Goal: Transaction & Acquisition: Purchase product/service

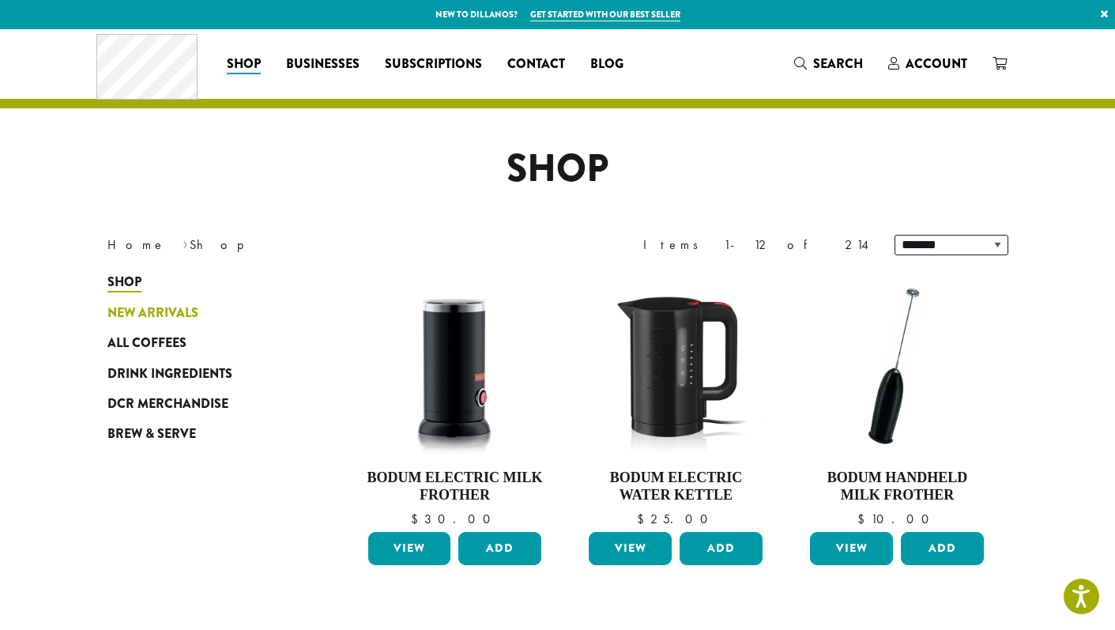
click at [174, 312] on span "New Arrivals" at bounding box center [152, 314] width 91 height 20
click at [176, 412] on span "DCR Merchandise" at bounding box center [167, 404] width 121 height 20
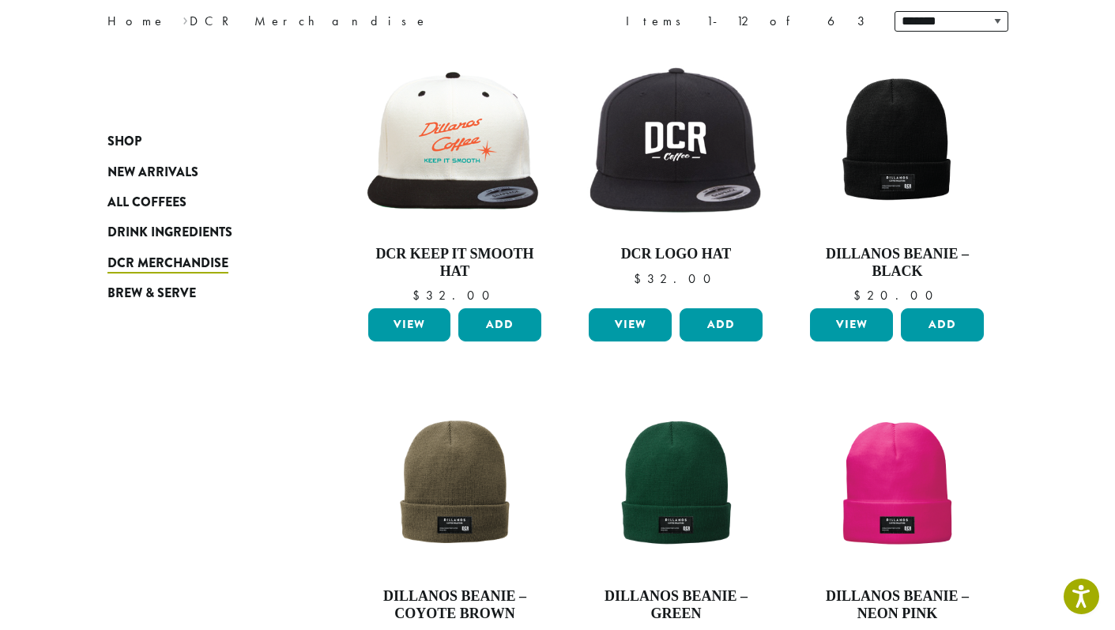
scroll to position [217, 0]
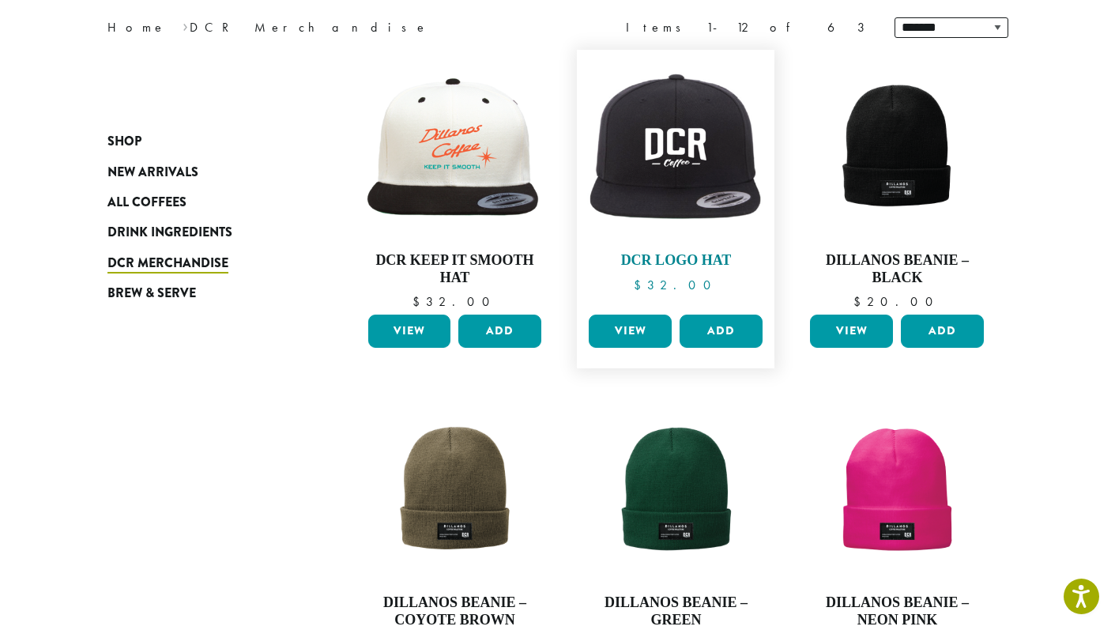
click at [620, 217] on img at bounding box center [676, 148] width 182 height 157
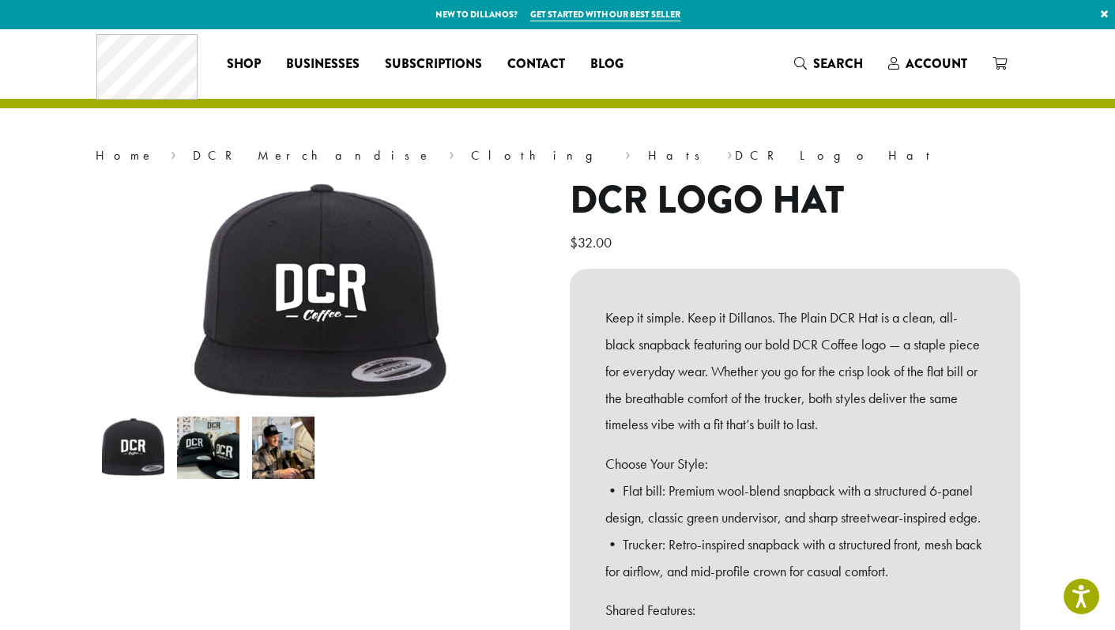
click at [221, 451] on img at bounding box center [208, 448] width 62 height 62
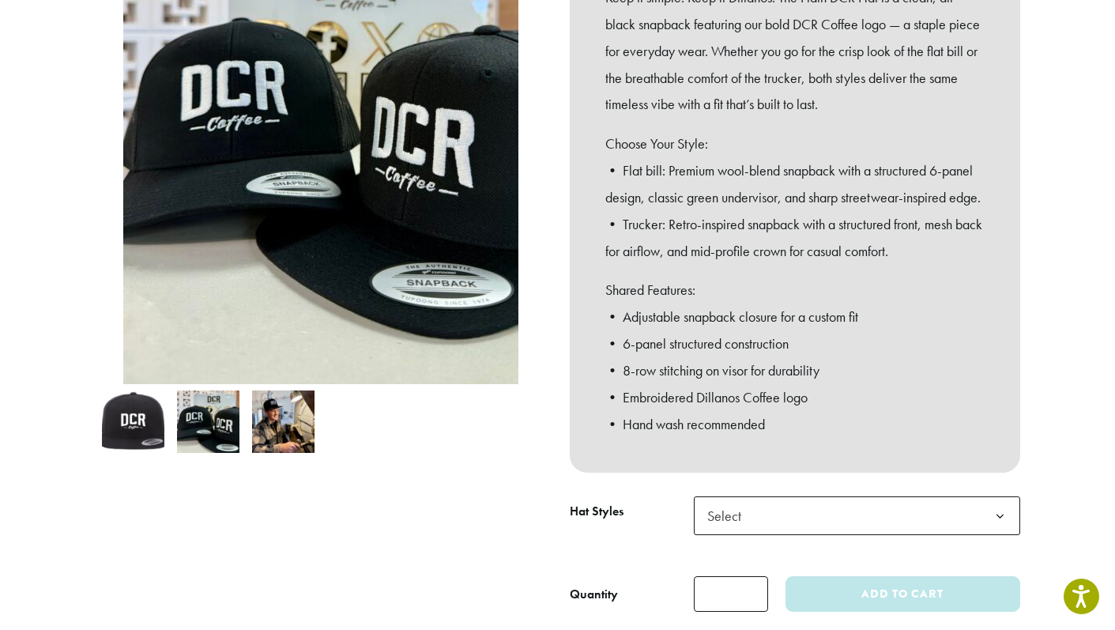
scroll to position [344, 0]
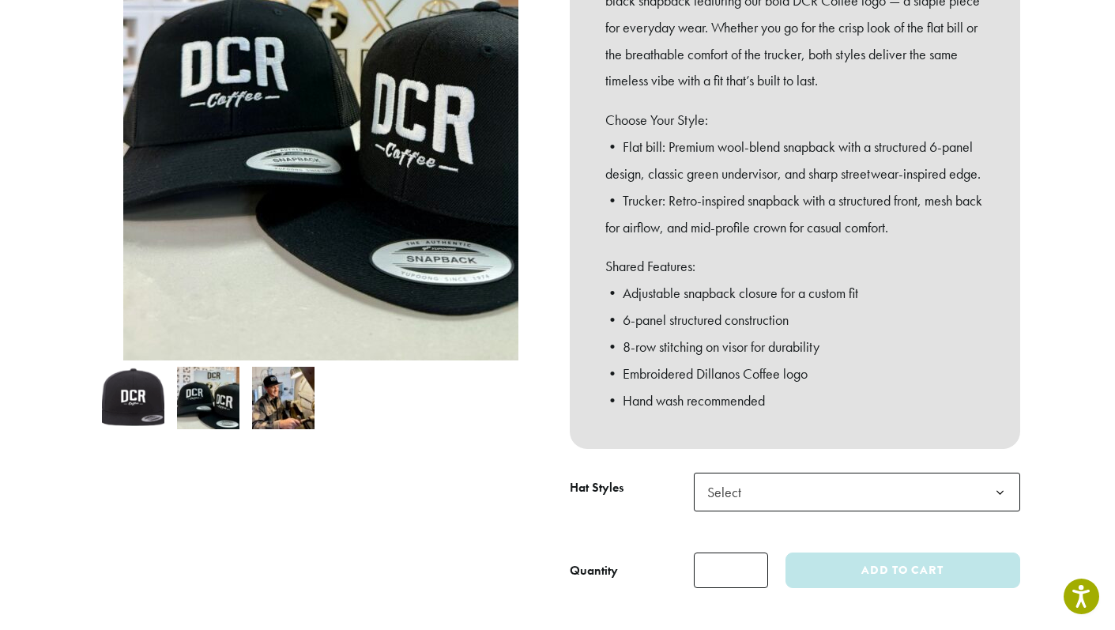
click at [209, 414] on img at bounding box center [208, 398] width 62 height 62
click at [721, 507] on span "Select" at bounding box center [729, 492] width 56 height 31
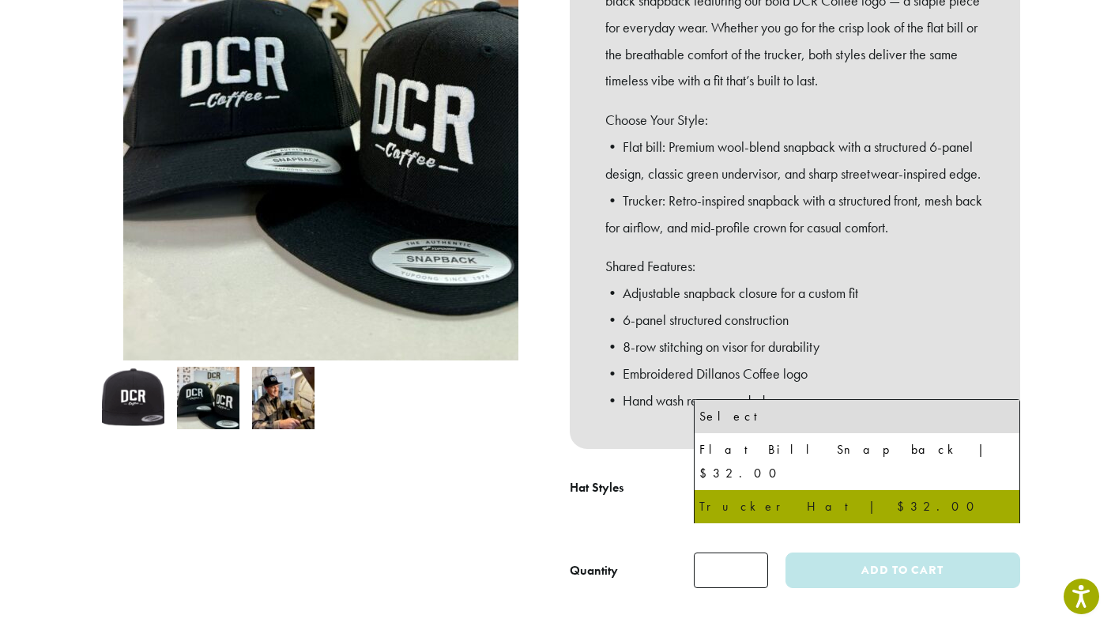
select select "**********"
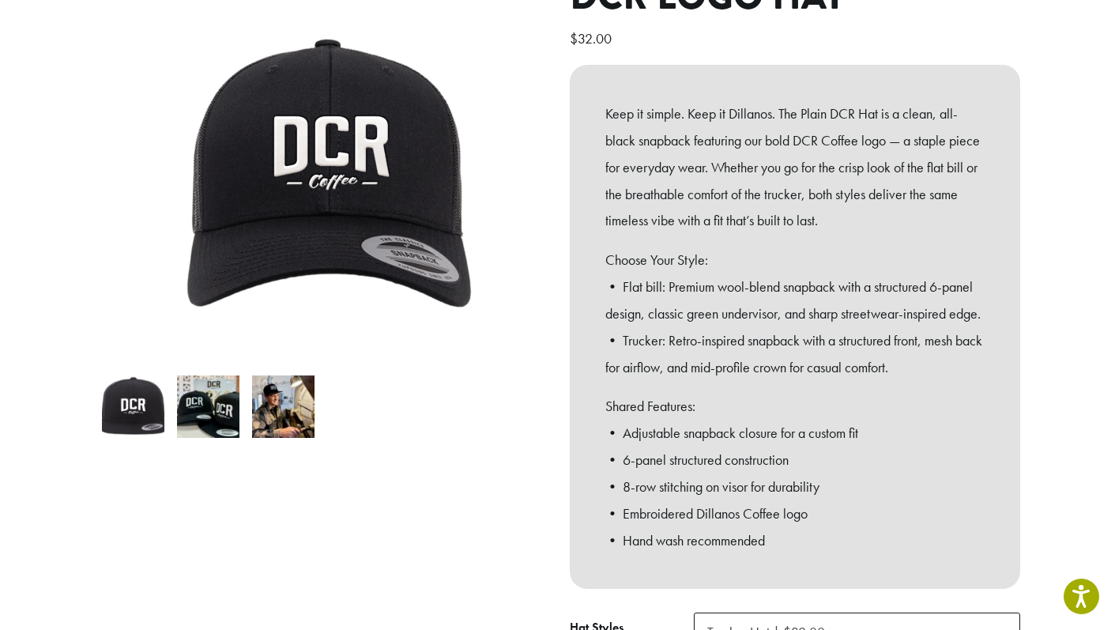
scroll to position [0, 0]
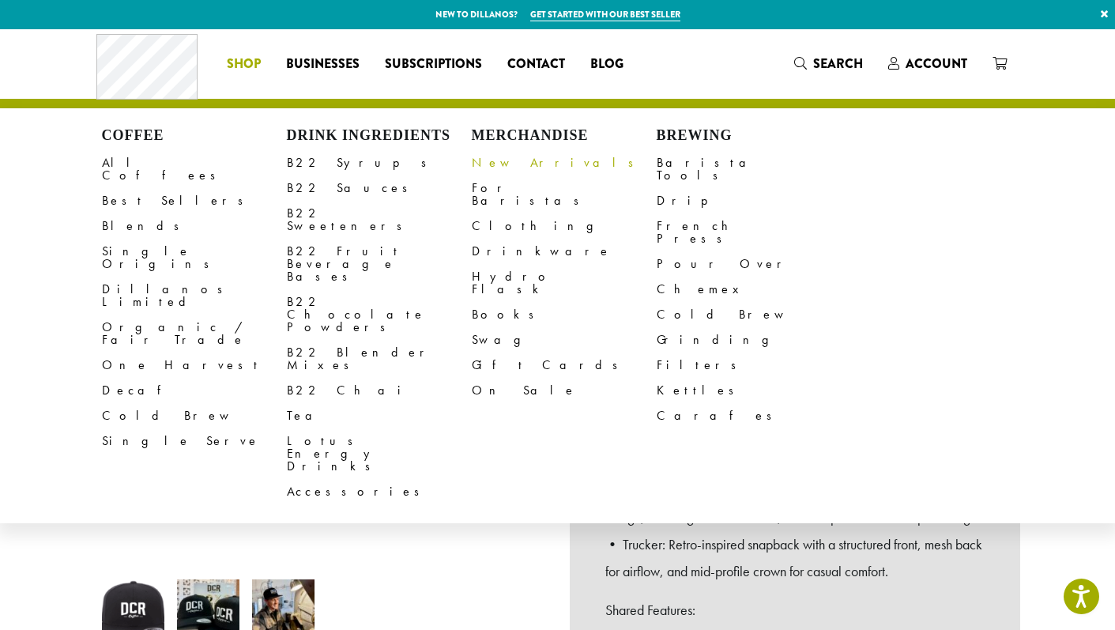
click at [494, 171] on link "New Arrivals" at bounding box center [564, 162] width 185 height 25
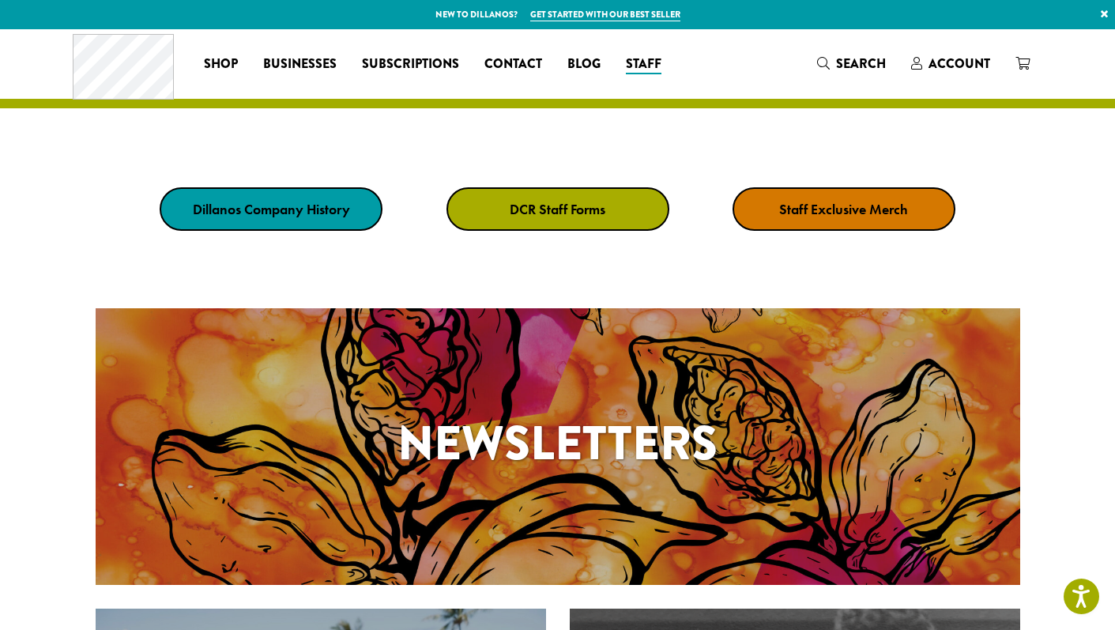
click at [677, 137] on div at bounding box center [557, 128] width 1115 height 40
click at [740, 212] on link "Staff Exclusive Merch" at bounding box center [844, 208] width 223 height 43
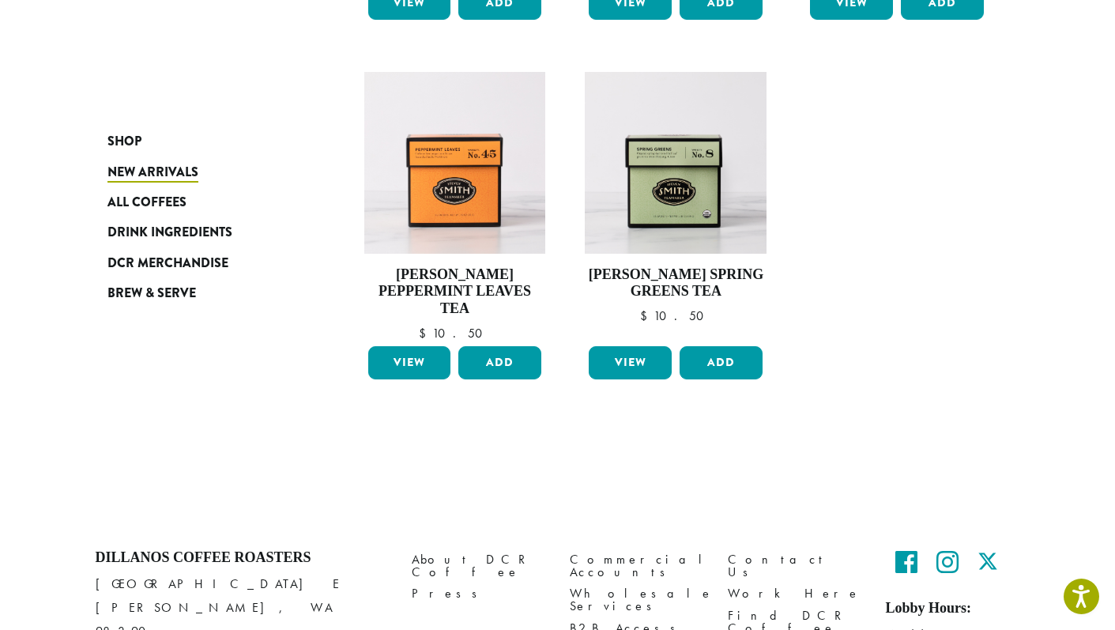
scroll to position [1311, 0]
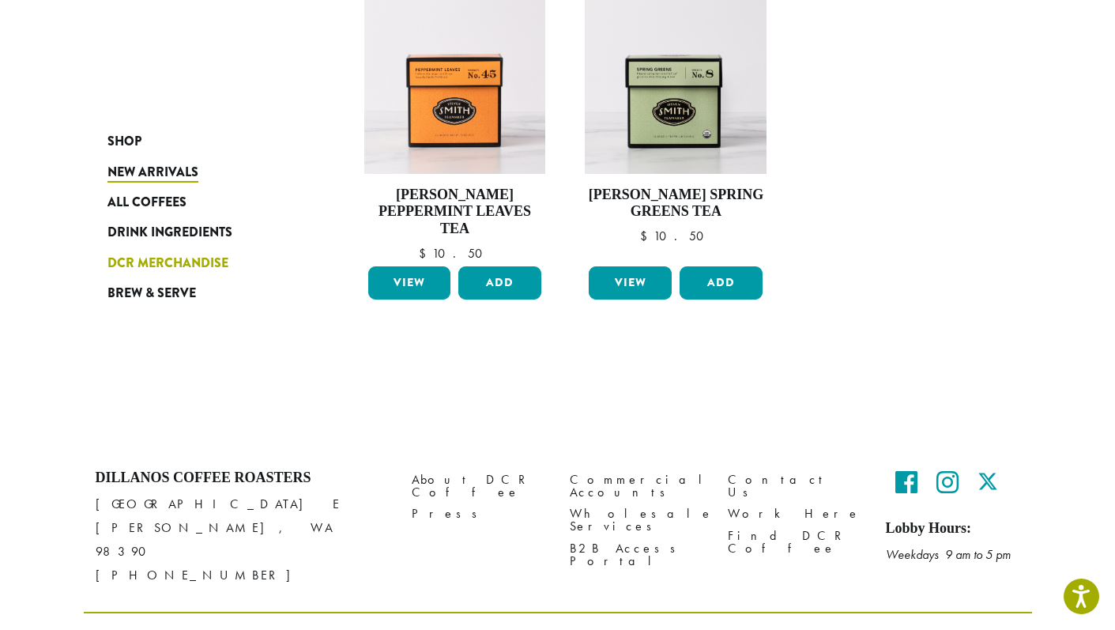
click at [167, 252] on link "DCR Merchandise" at bounding box center [202, 263] width 190 height 30
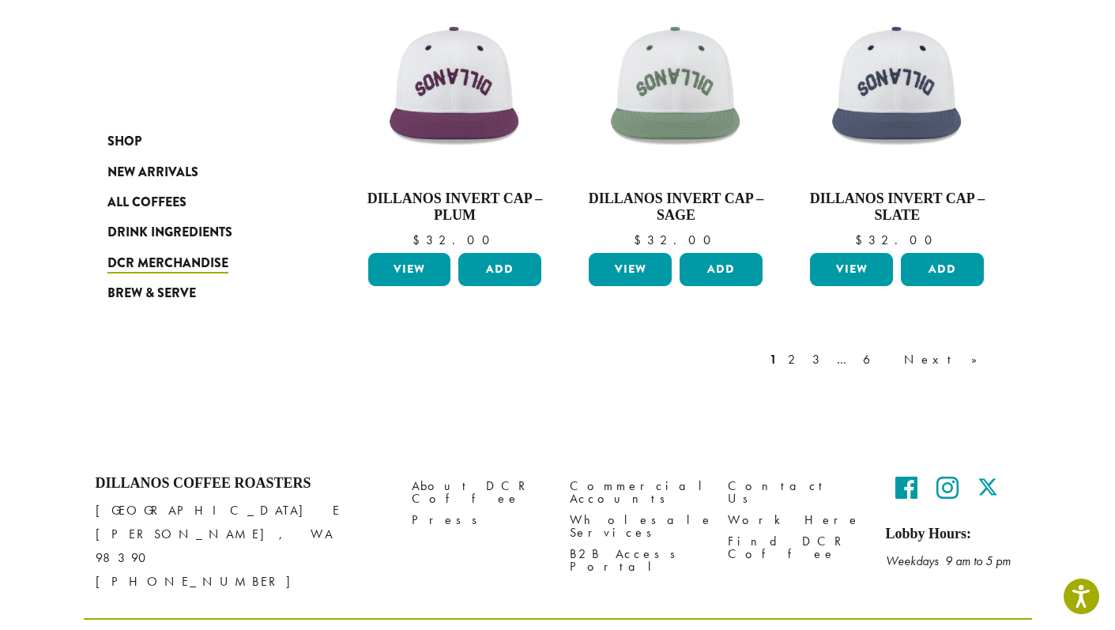
scroll to position [1312, 0]
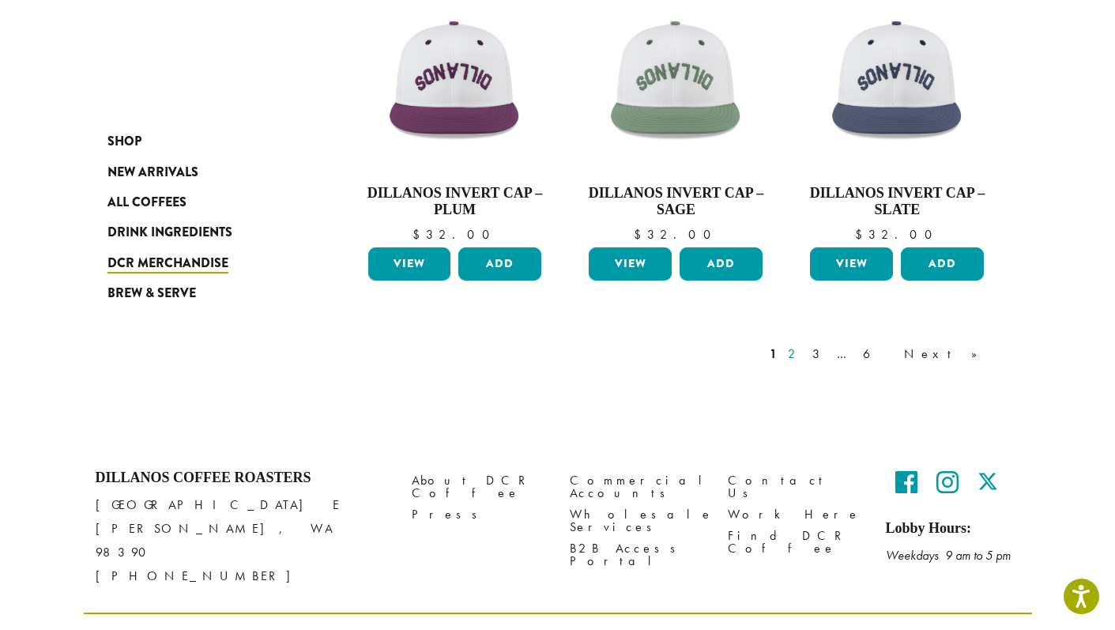
click at [805, 362] on link "2" at bounding box center [795, 354] width 20 height 19
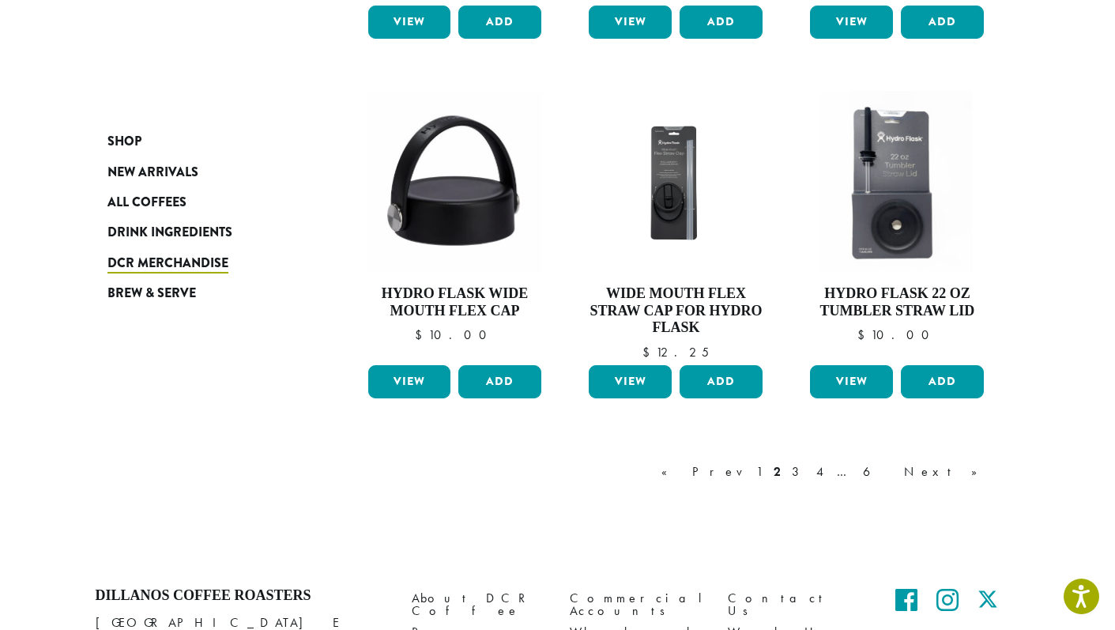
scroll to position [1412, 0]
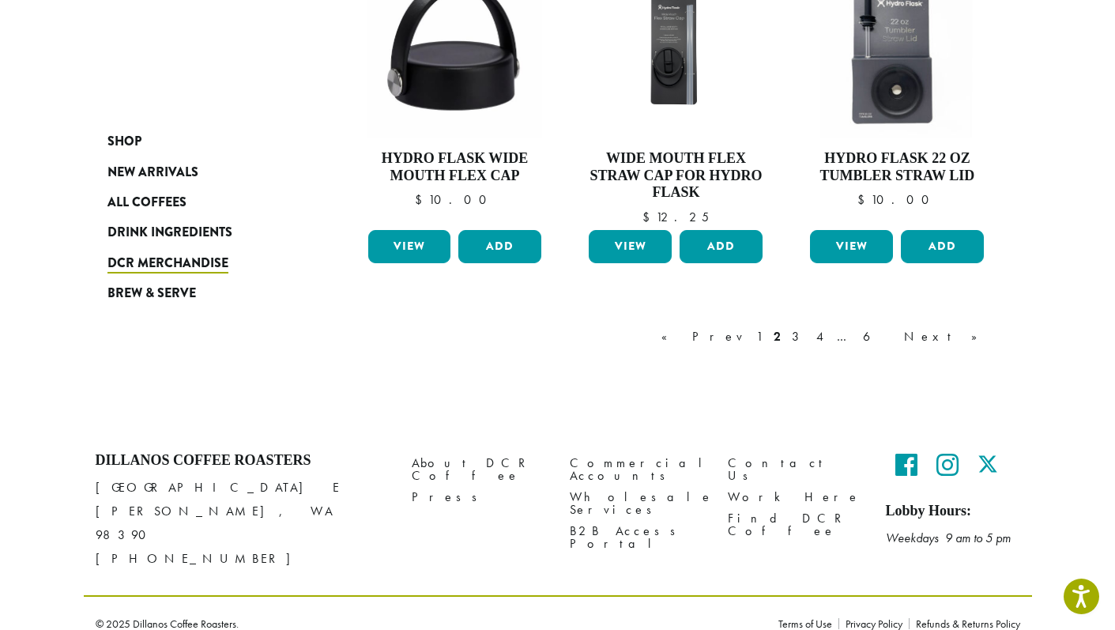
click at [882, 347] on div "« Prev 1 2 3 4 … 6 Next »" at bounding box center [827, 352] width 338 height 74
click at [809, 339] on link "3" at bounding box center [799, 336] width 20 height 19
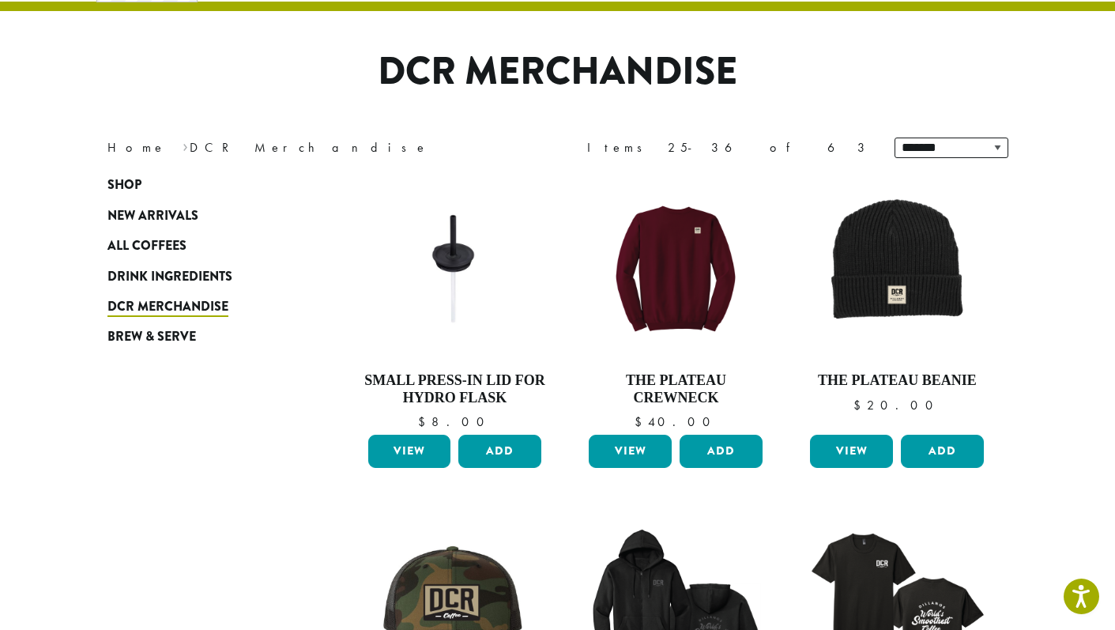
scroll to position [117, 0]
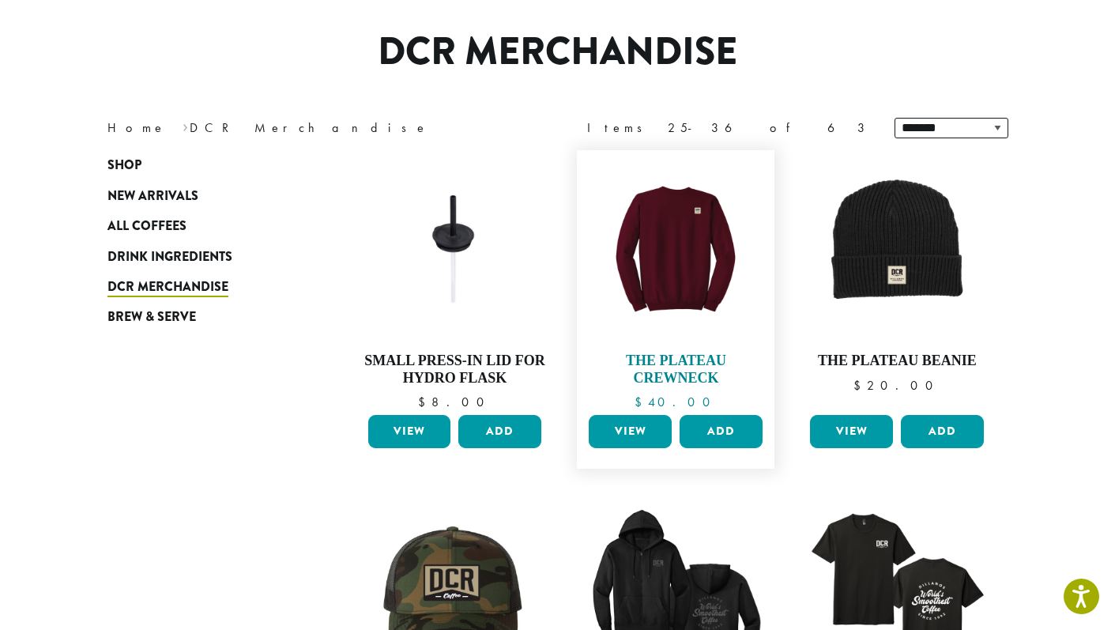
click at [742, 283] on img at bounding box center [676, 249] width 182 height 182
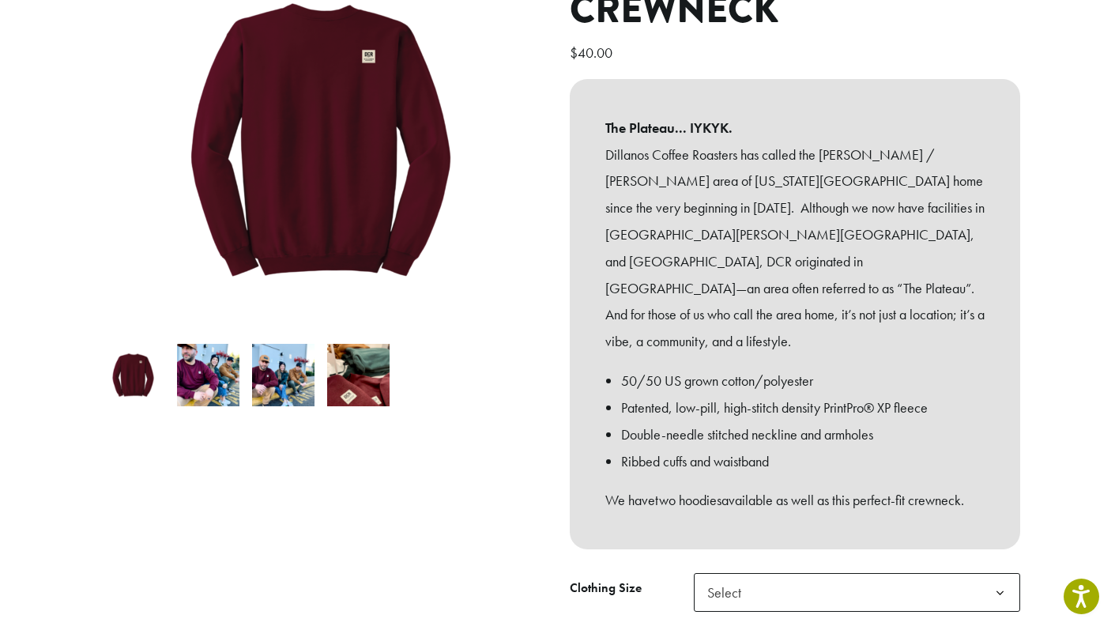
scroll to position [270, 0]
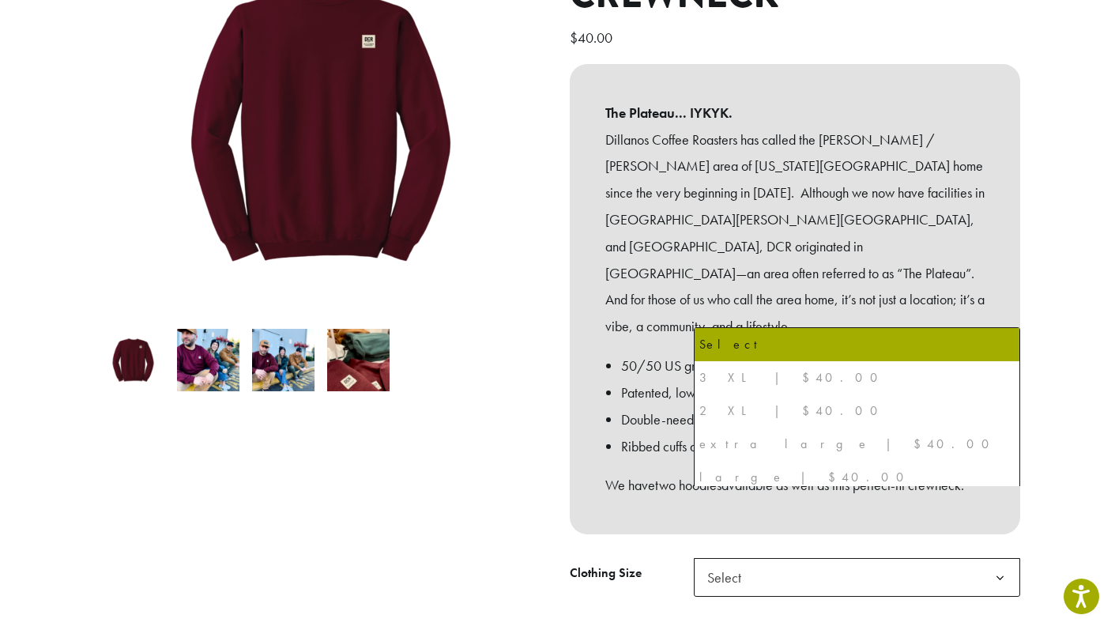
click at [718, 562] on span "Select" at bounding box center [729, 577] width 56 height 31
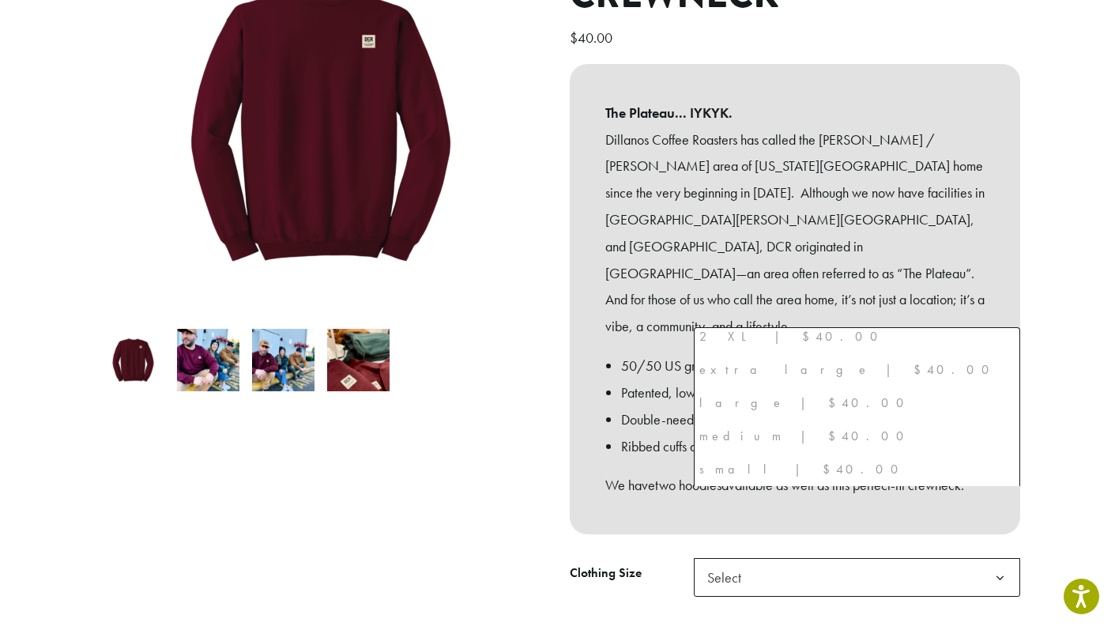
click at [754, 464] on div "small | $40.00" at bounding box center [857, 470] width 315 height 24
click at [790, 471] on div "small | $40.00" at bounding box center [857, 470] width 315 height 24
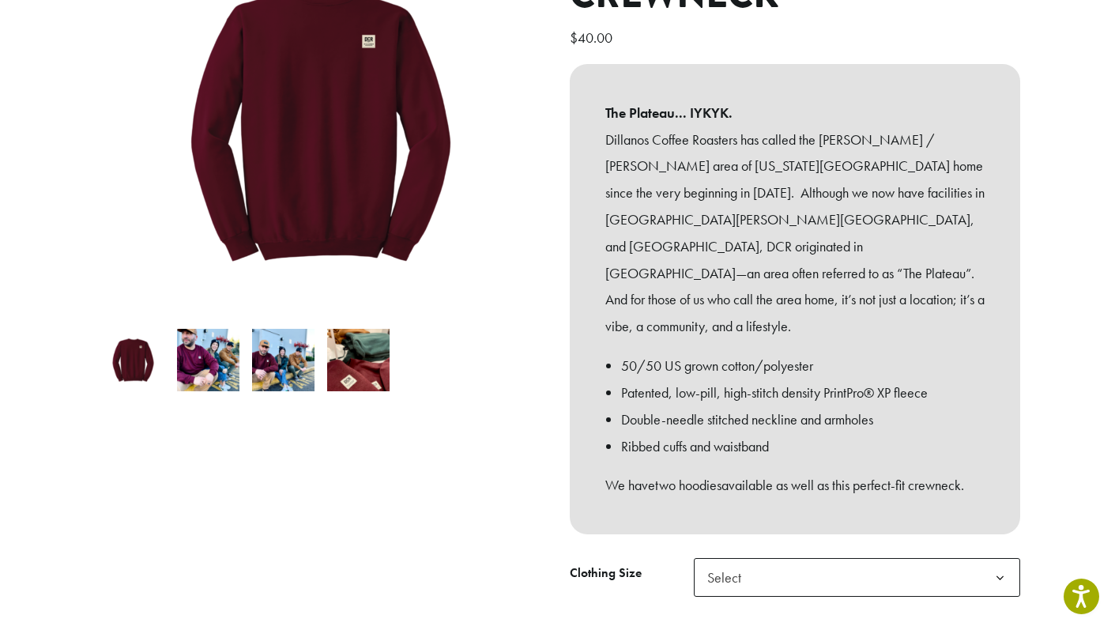
click at [771, 558] on span "Select" at bounding box center [857, 577] width 326 height 39
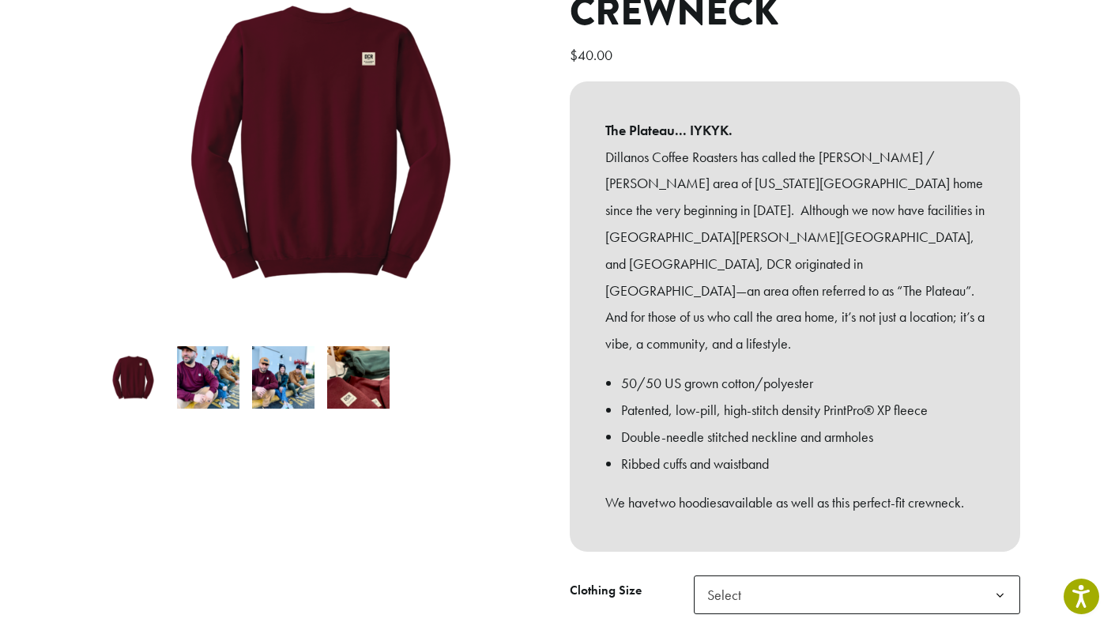
scroll to position [252, 0]
click at [765, 495] on div "**********" at bounding box center [795, 325] width 474 height 760
click at [762, 575] on span "Select" at bounding box center [857, 594] width 326 height 39
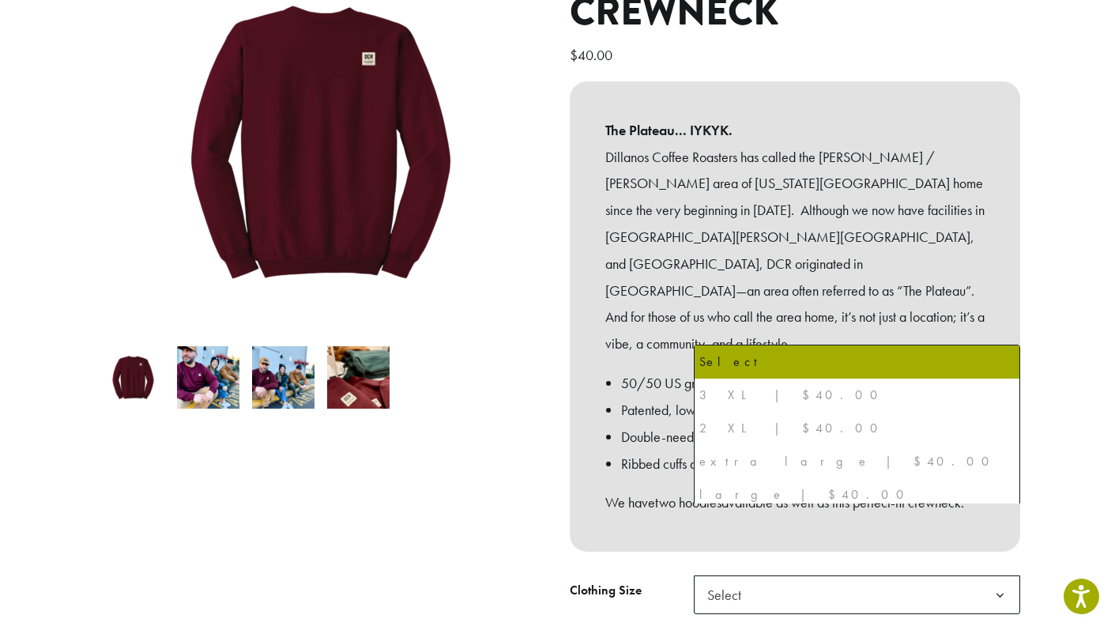
scroll to position [74, 0]
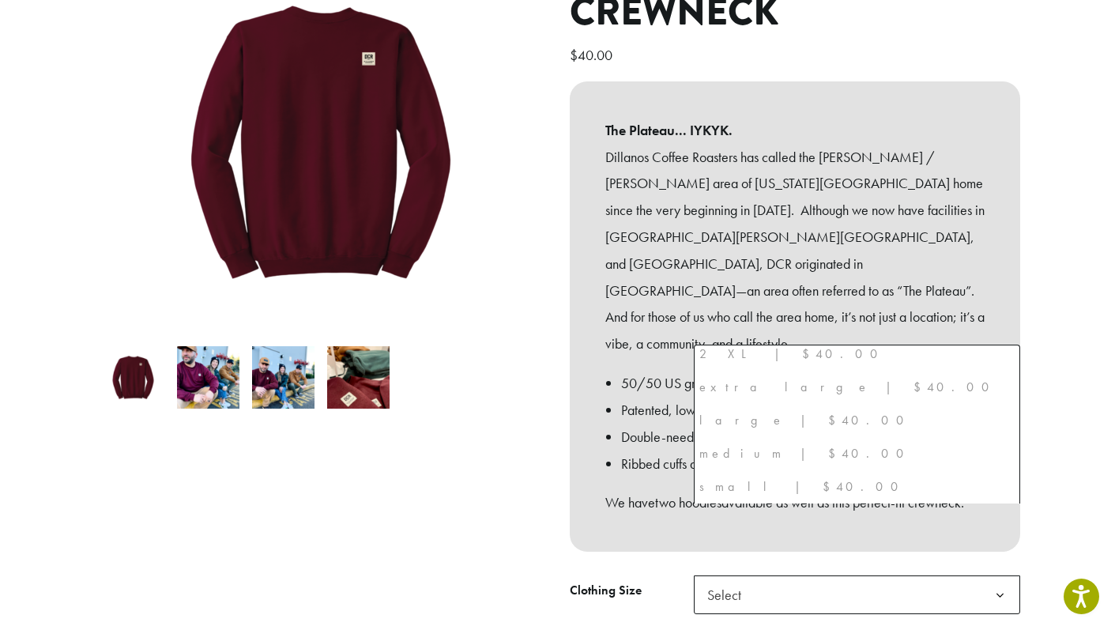
click at [775, 406] on li "large | $40.00" at bounding box center [857, 420] width 325 height 33
click at [775, 442] on div "medium | $40.00" at bounding box center [857, 454] width 315 height 24
click at [764, 476] on div "small | $40.00" at bounding box center [857, 487] width 315 height 24
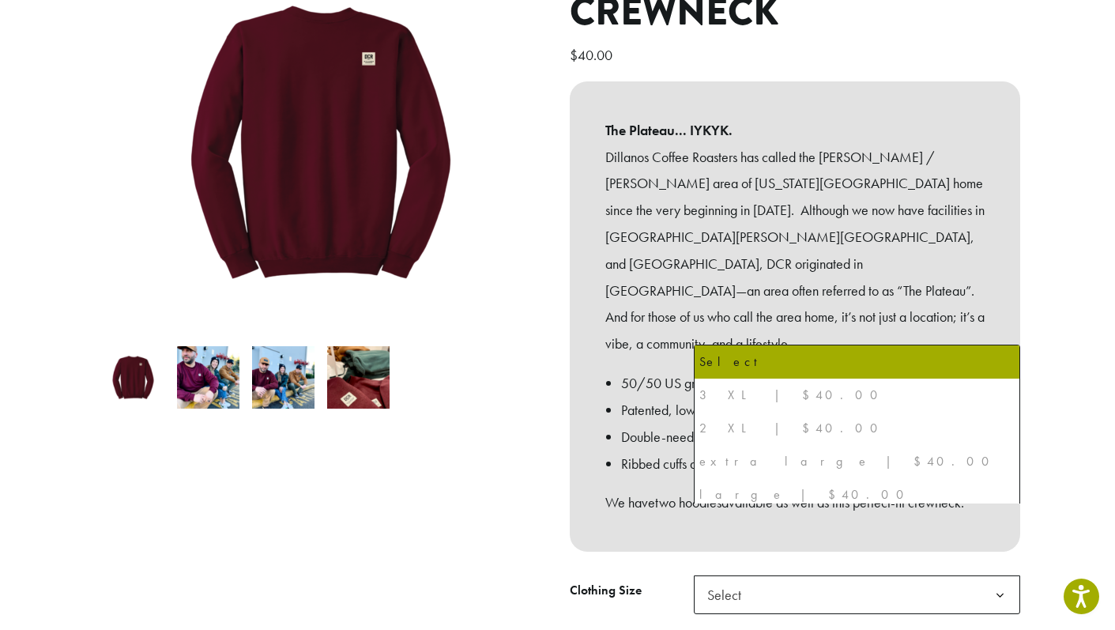
click at [782, 391] on div "3 XL | $40.00" at bounding box center [857, 395] width 315 height 24
click at [519, 451] on div at bounding box center [321, 318] width 474 height 747
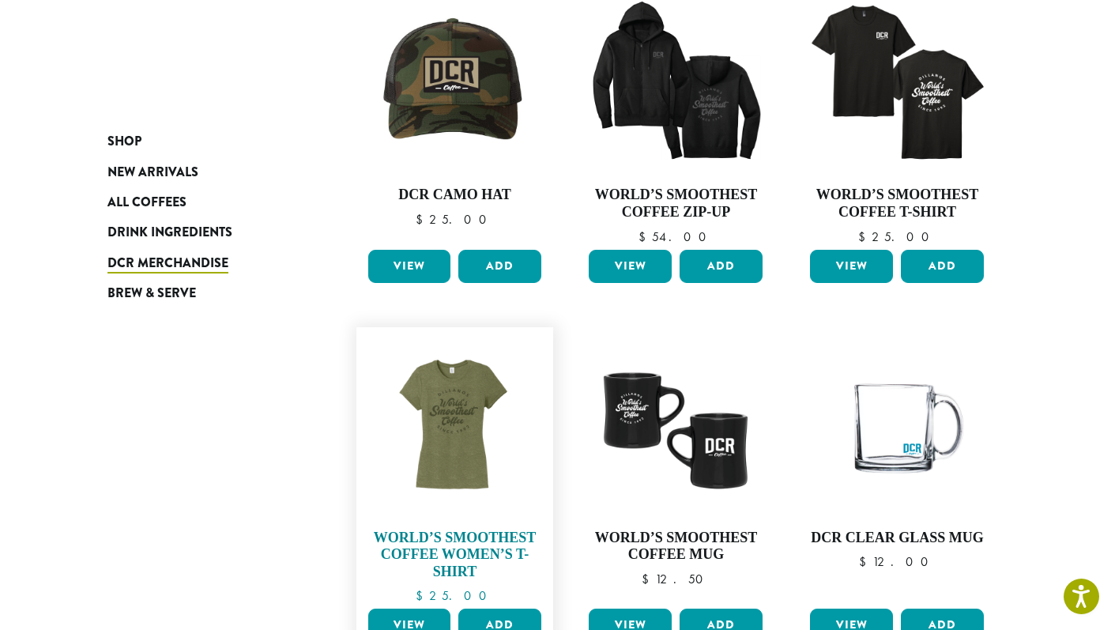
scroll to position [677, 0]
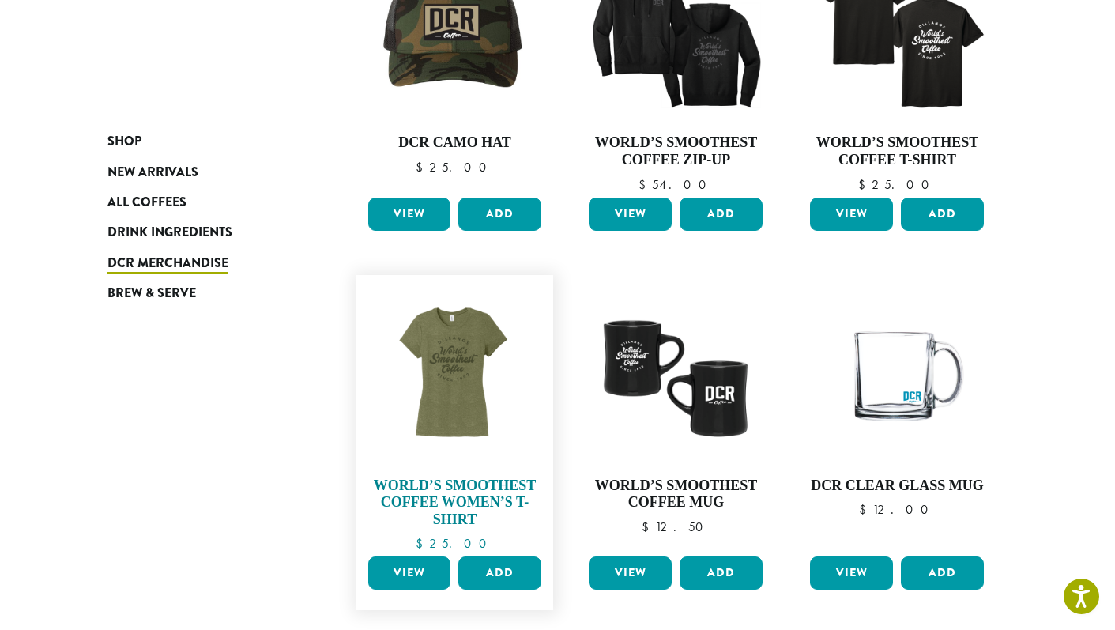
click at [495, 349] on img at bounding box center [455, 374] width 182 height 182
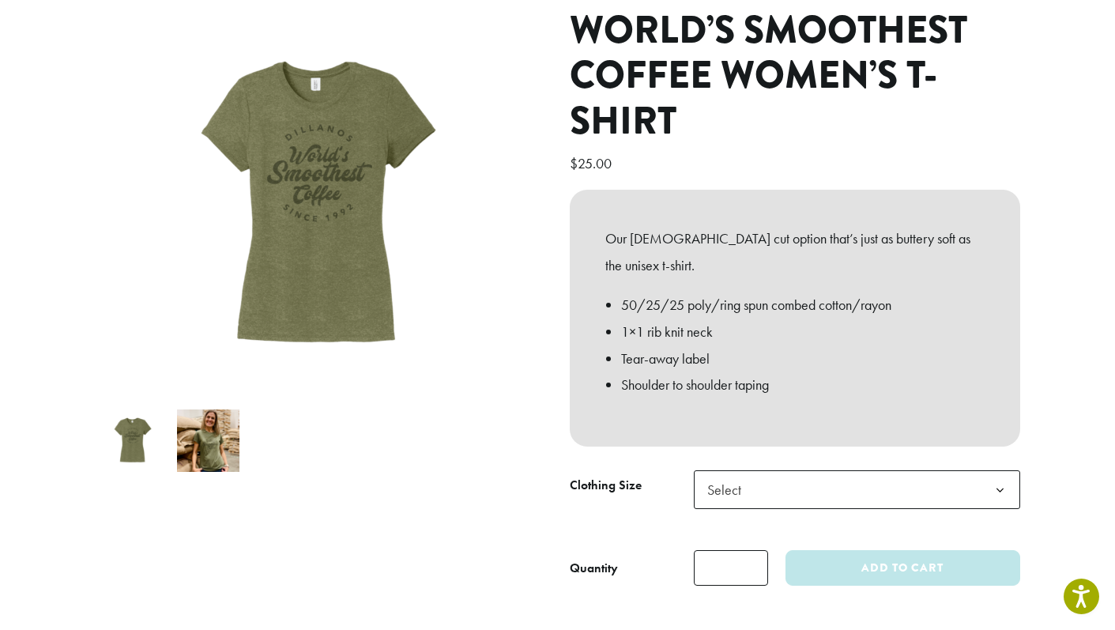
scroll to position [288, 0]
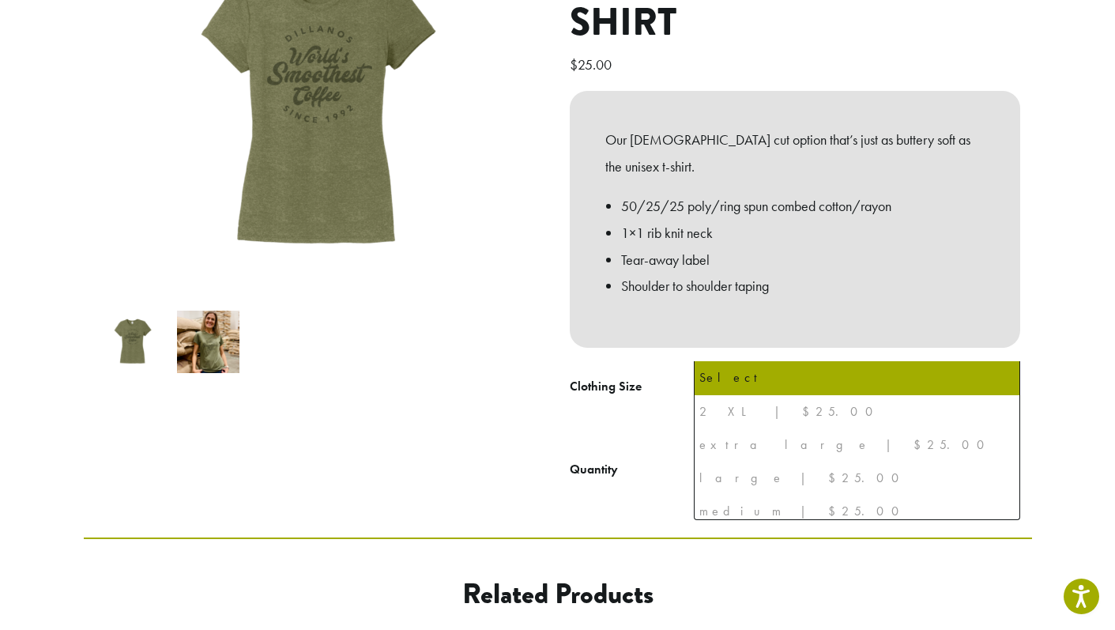
click at [745, 375] on span "Select" at bounding box center [729, 390] width 56 height 31
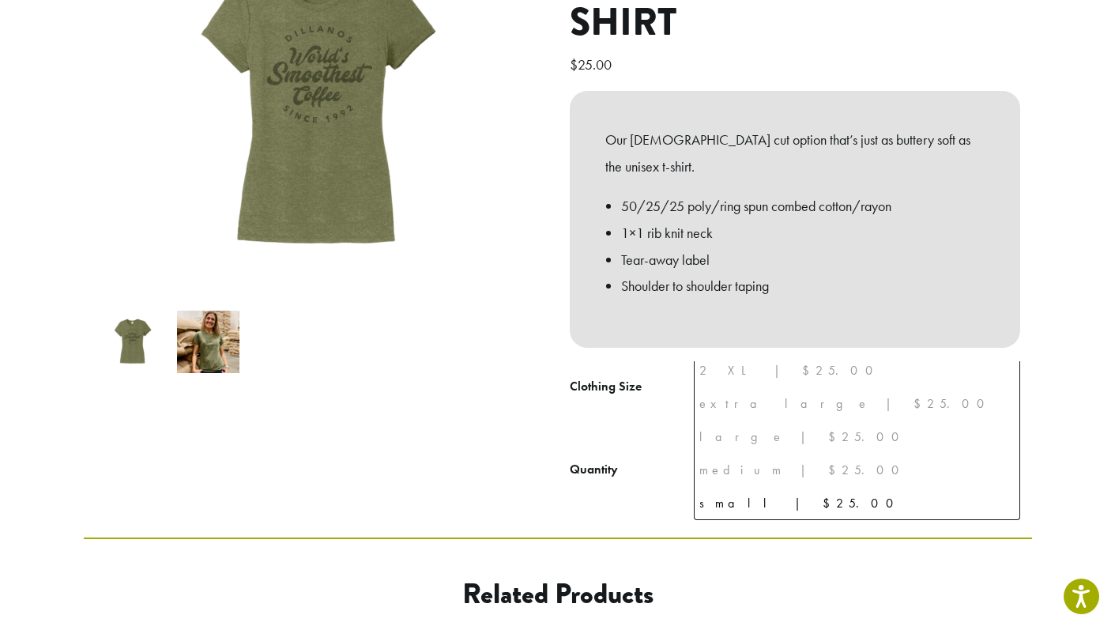
scroll to position [41, 0]
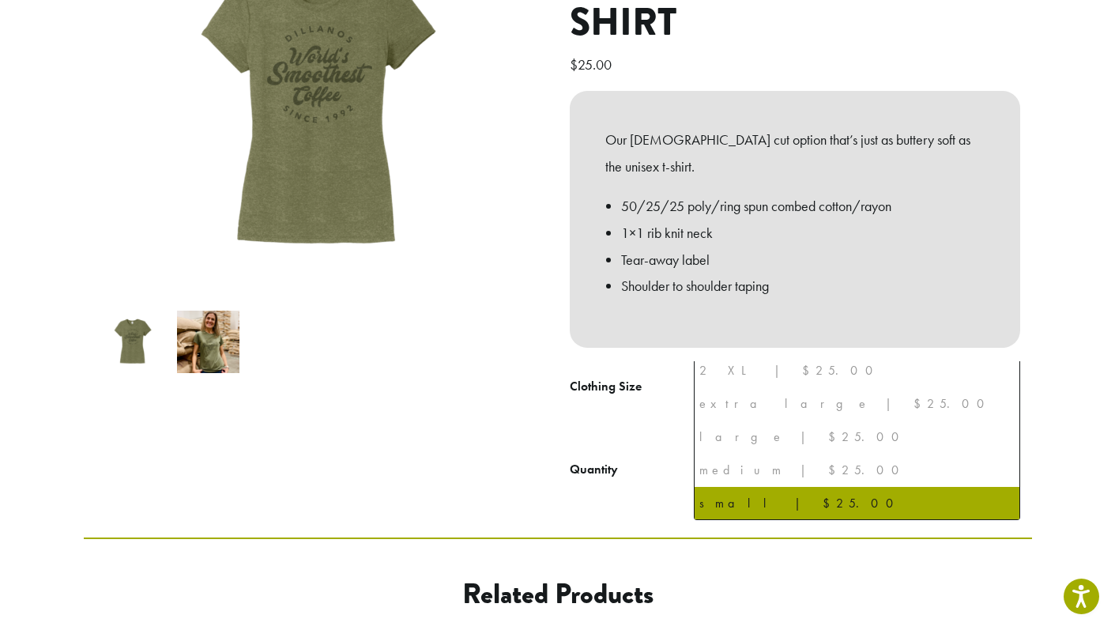
select select "*****"
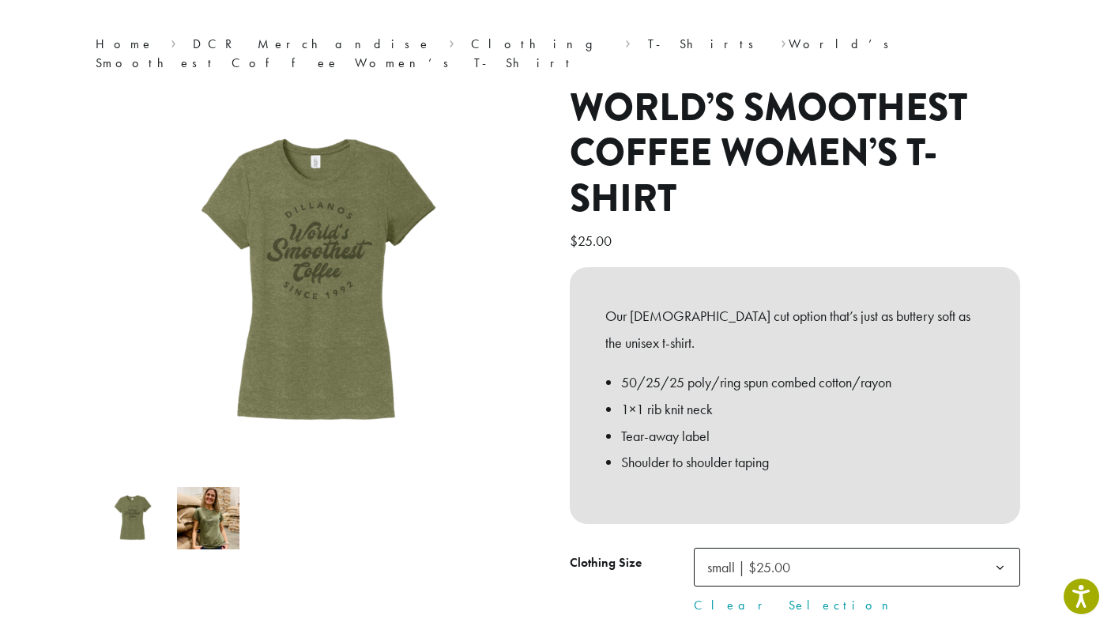
scroll to position [103, 0]
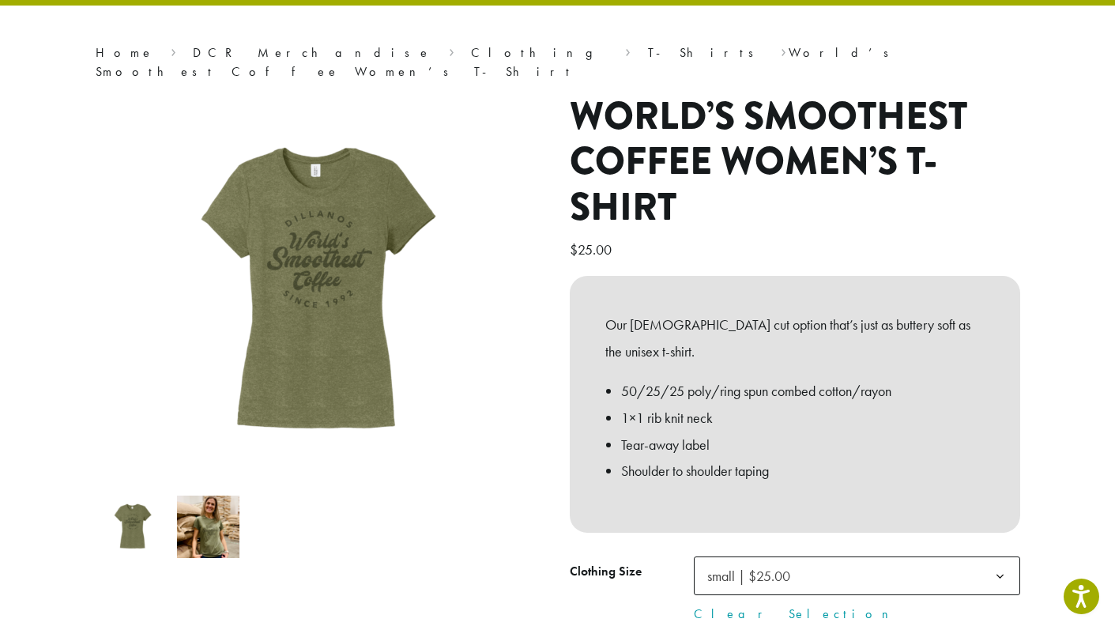
click at [212, 515] on img at bounding box center [208, 527] width 62 height 62
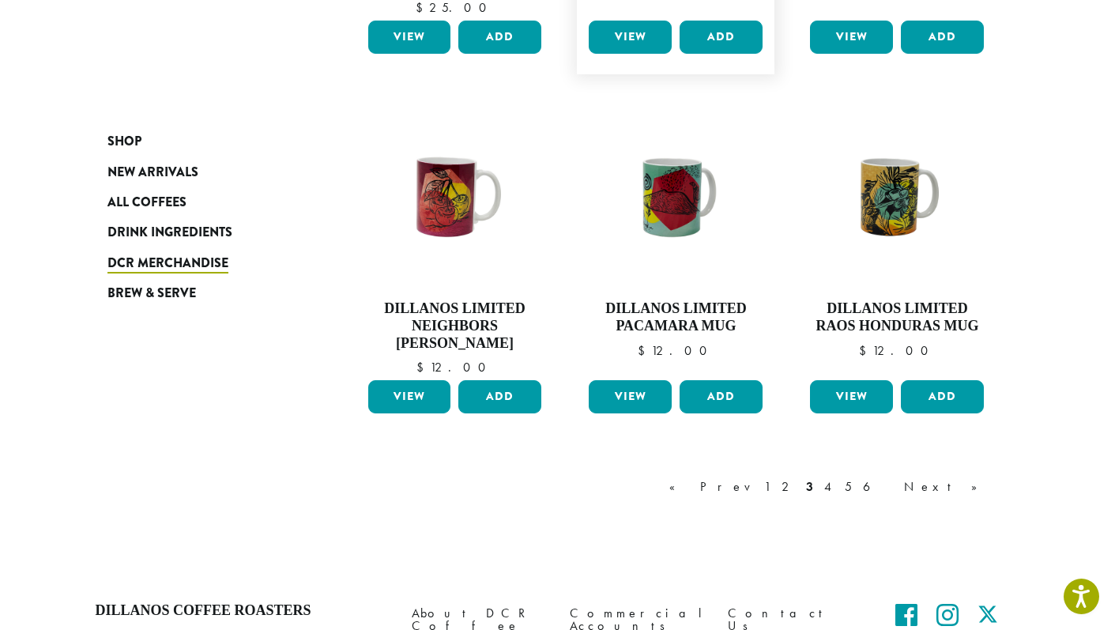
scroll to position [1218, 0]
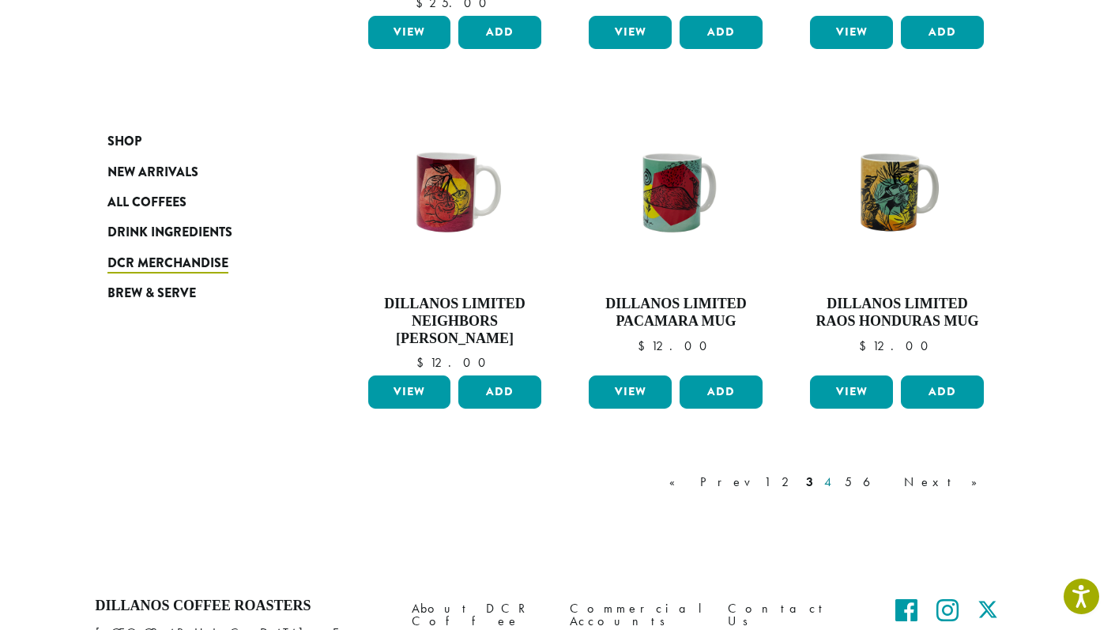
click at [837, 486] on link "4" at bounding box center [829, 482] width 16 height 19
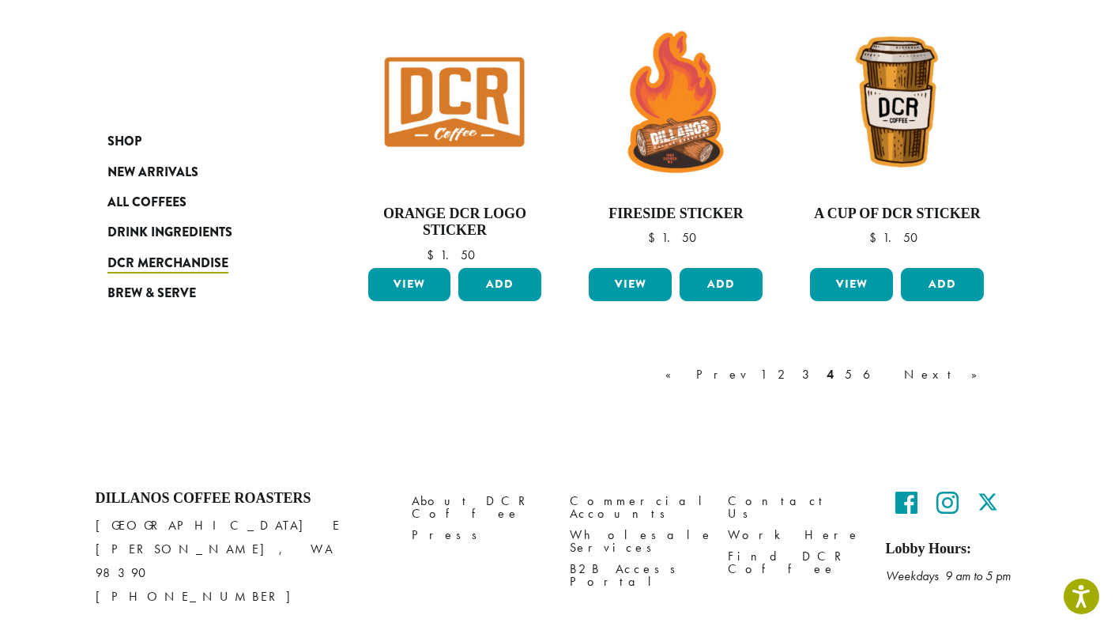
scroll to position [1295, 0]
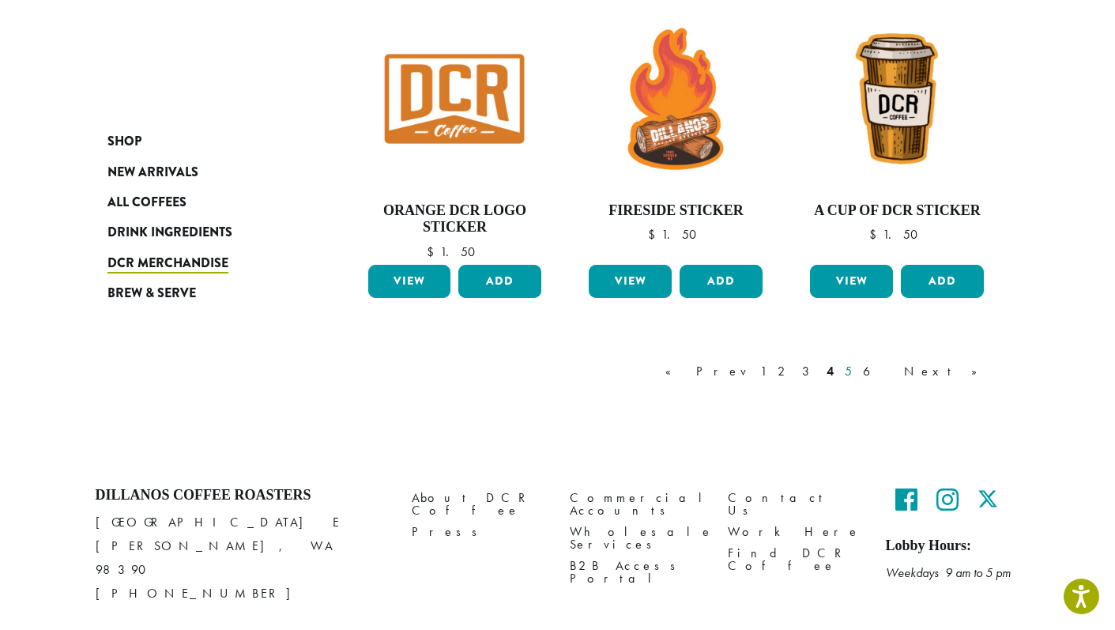
click at [855, 379] on link "5" at bounding box center [848, 371] width 13 height 19
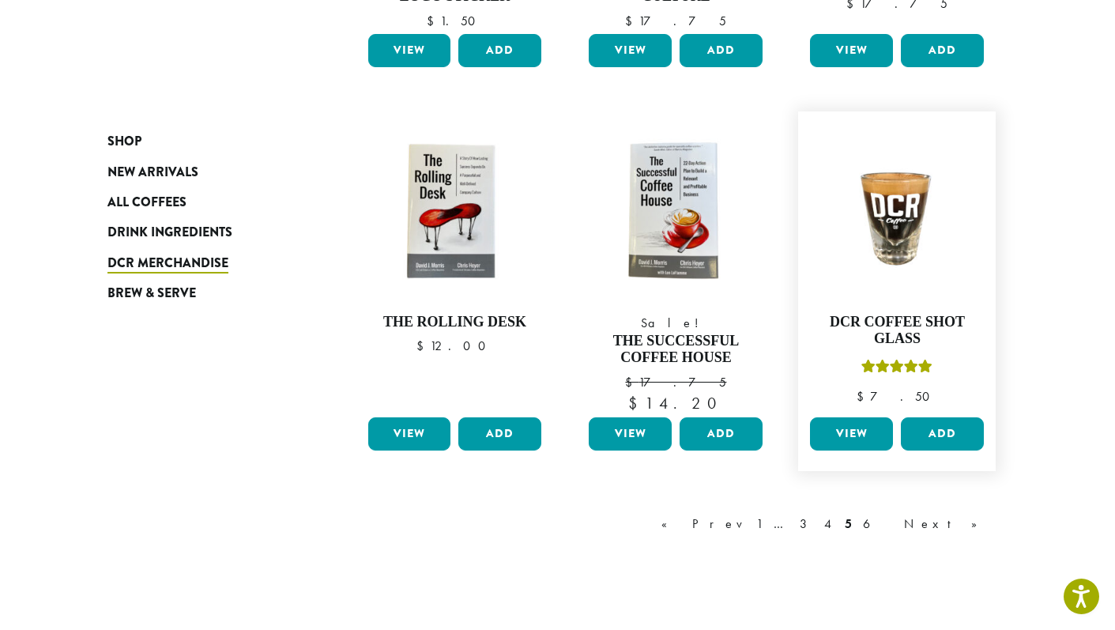
scroll to position [1186, 0]
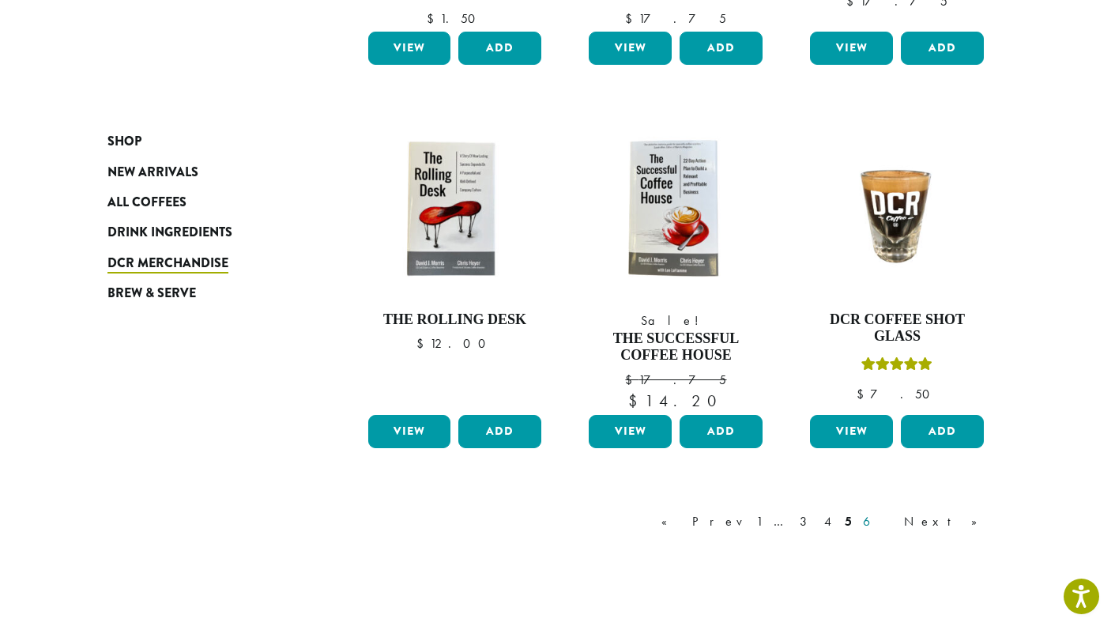
click at [896, 527] on link "6" at bounding box center [878, 521] width 36 height 19
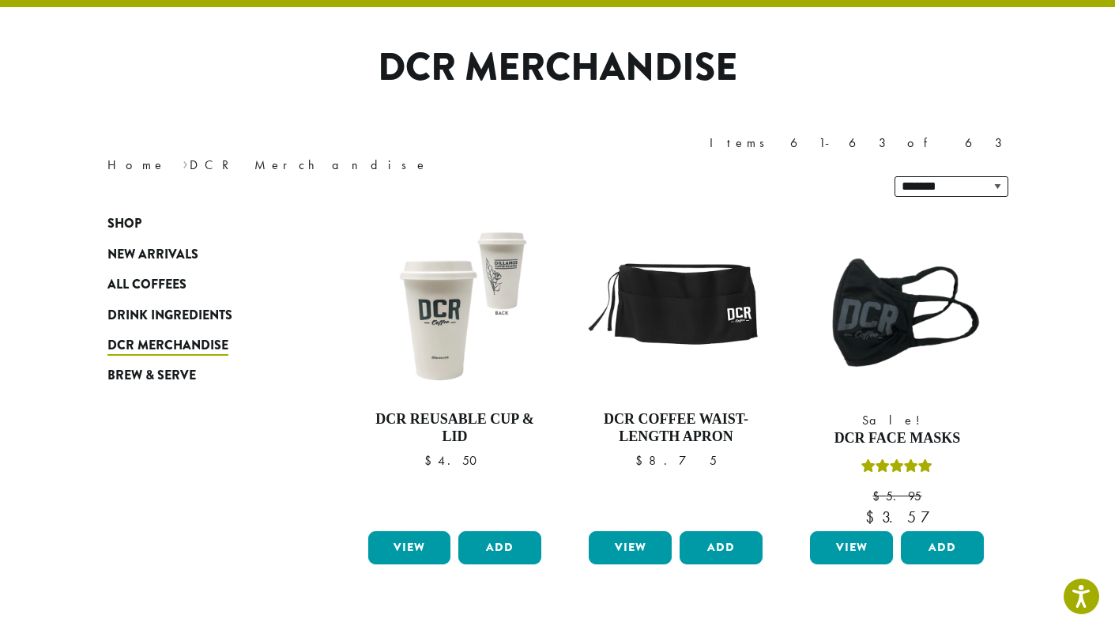
scroll to position [97, 0]
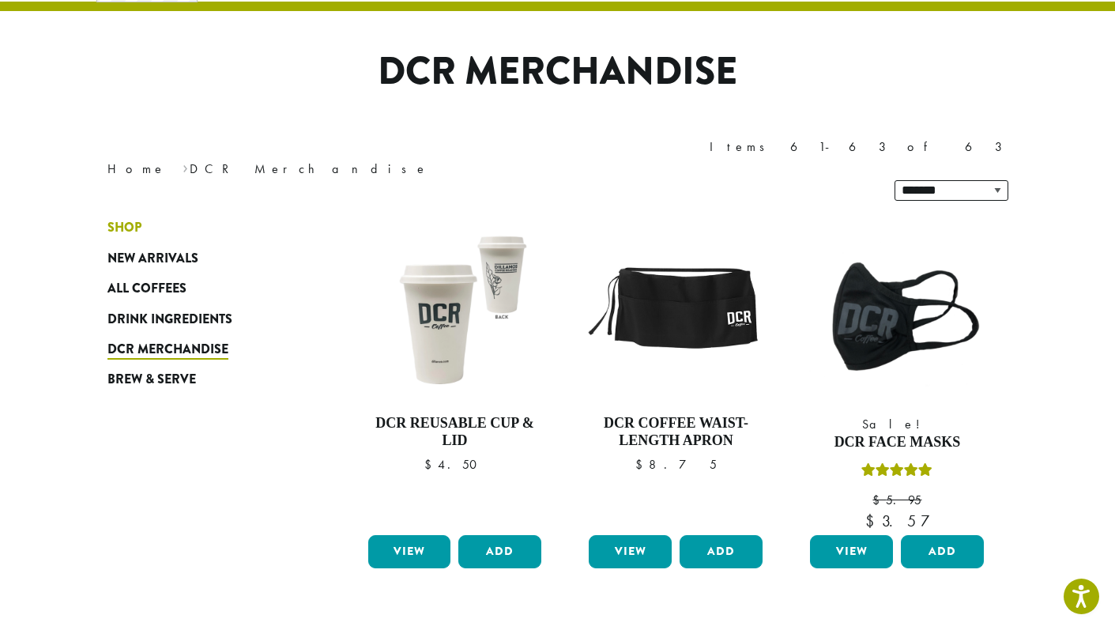
click at [153, 213] on link "Shop" at bounding box center [202, 228] width 190 height 30
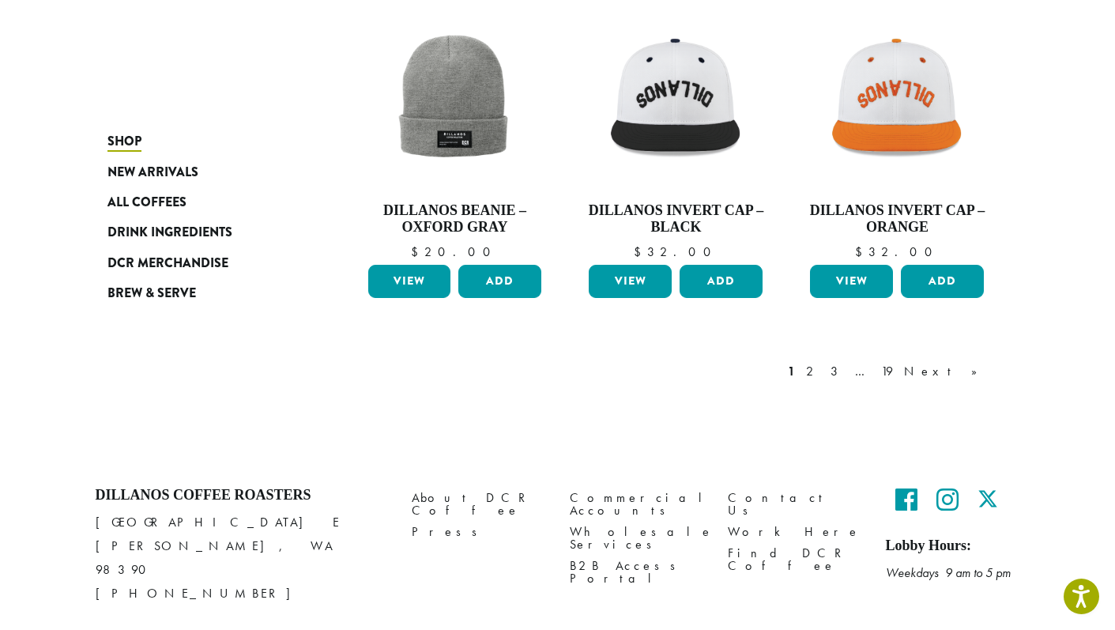
scroll to position [1330, 0]
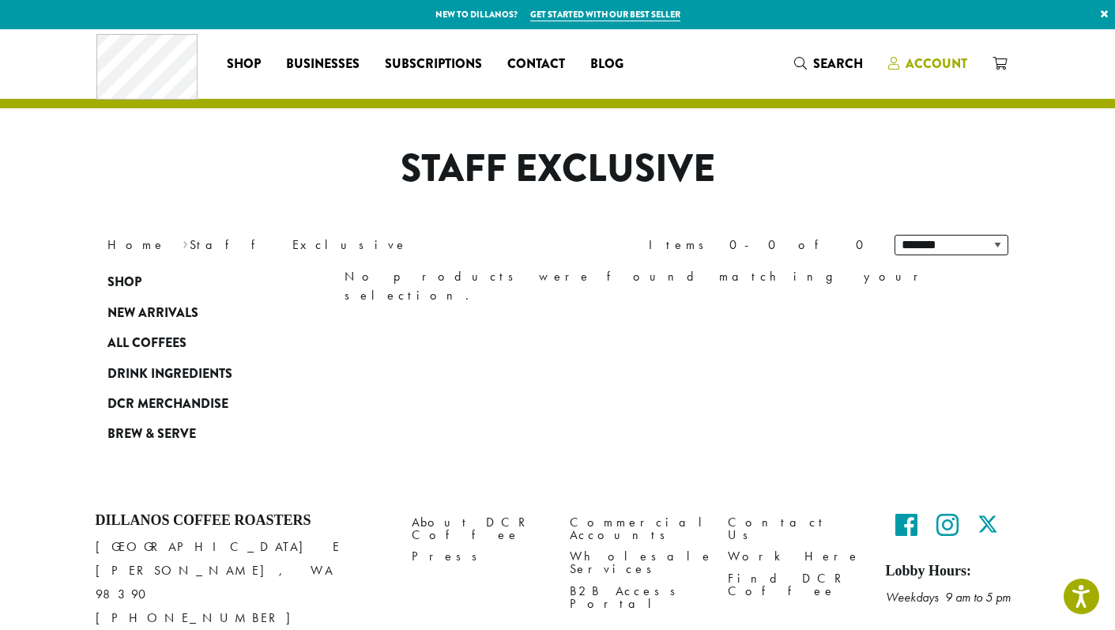
click at [908, 76] on link "Account" at bounding box center [928, 64] width 104 height 26
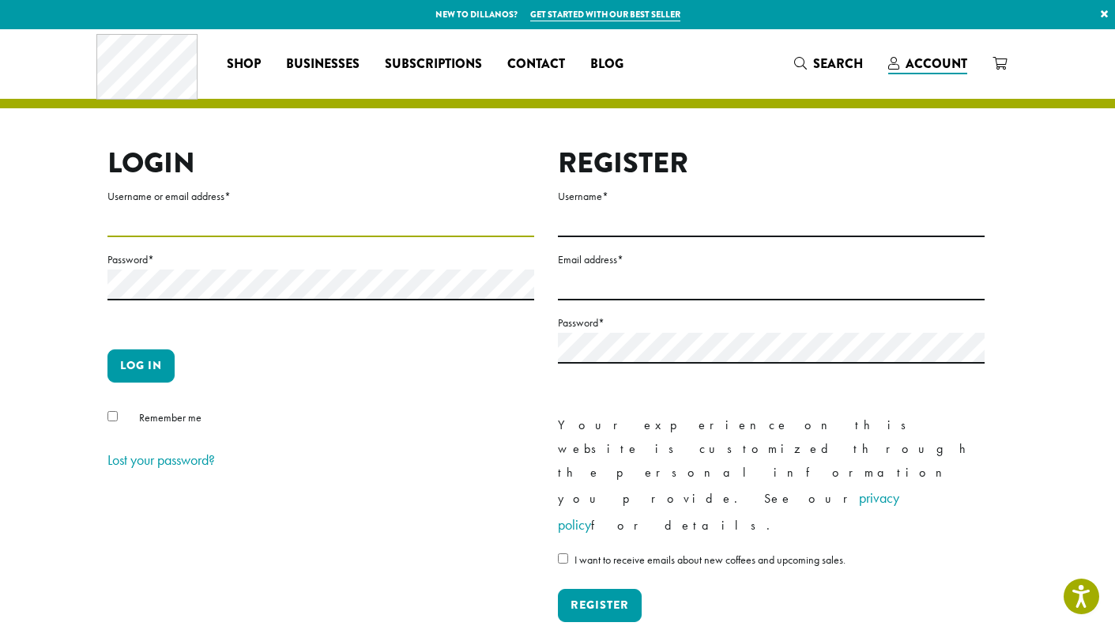
click at [252, 223] on input "Username or email address *" at bounding box center [320, 221] width 427 height 31
type input "**********"
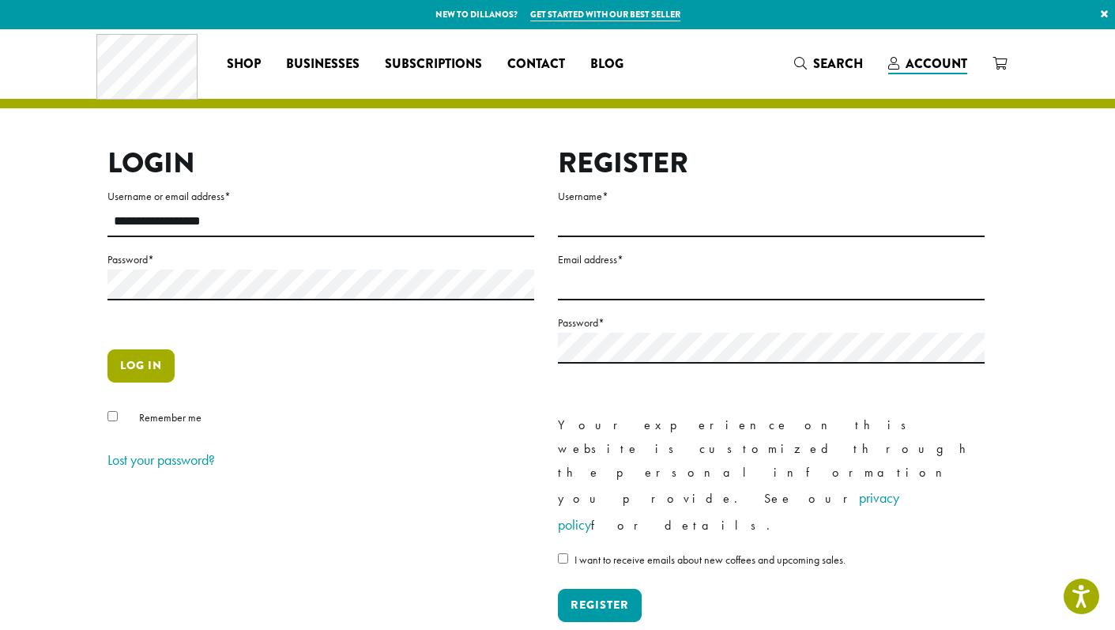
click at [137, 363] on button "Log in" at bounding box center [140, 365] width 67 height 33
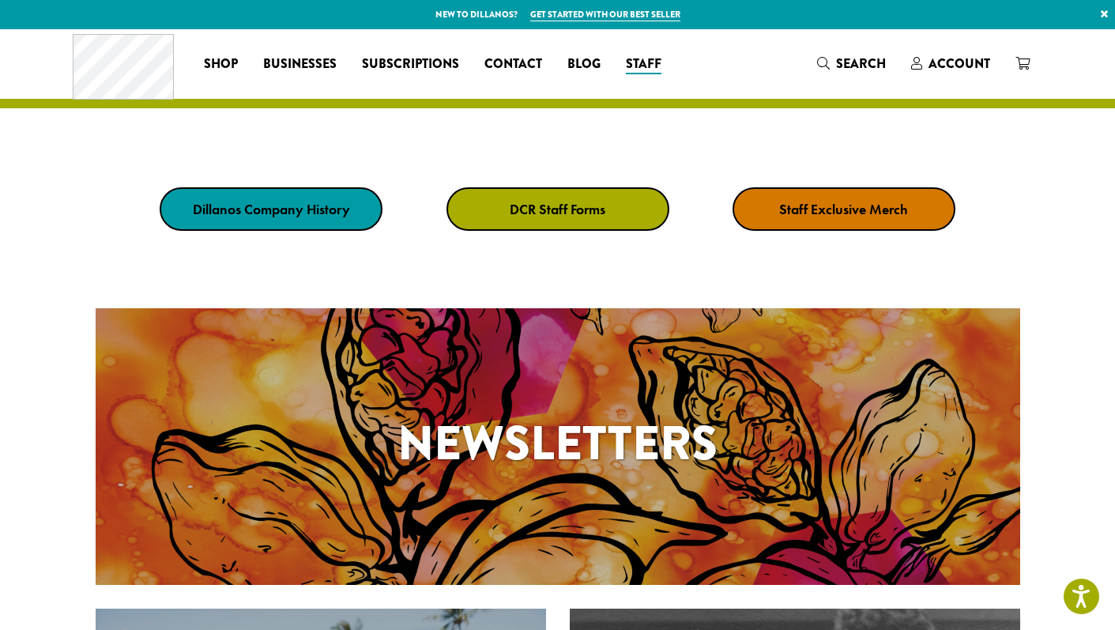
click at [786, 209] on strong "Staff Exclusive Merch" at bounding box center [843, 209] width 129 height 18
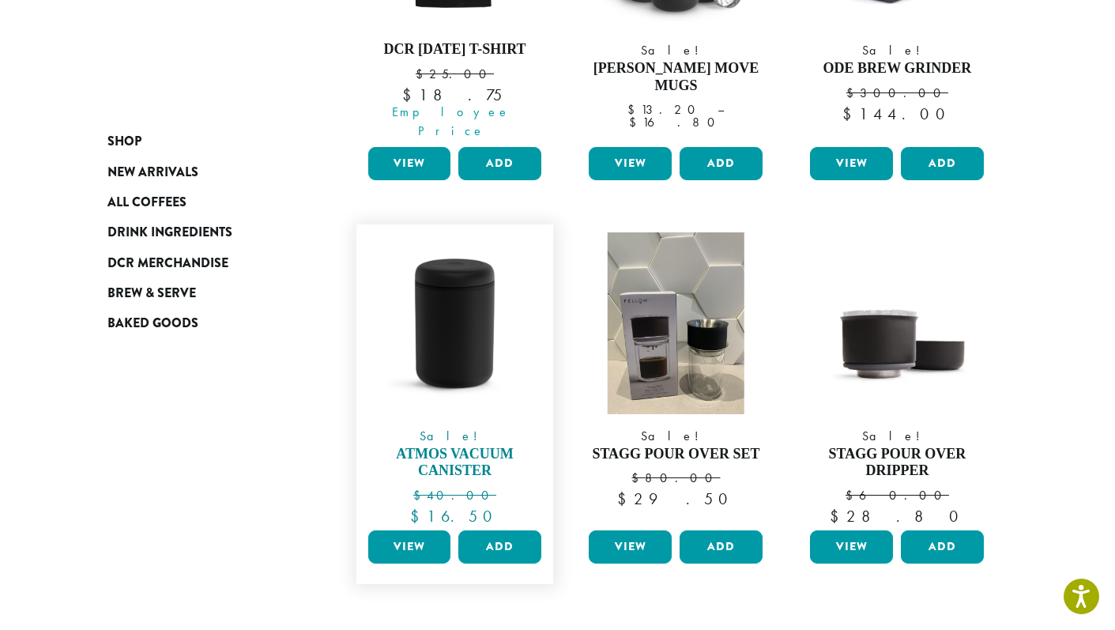
scroll to position [431, 0]
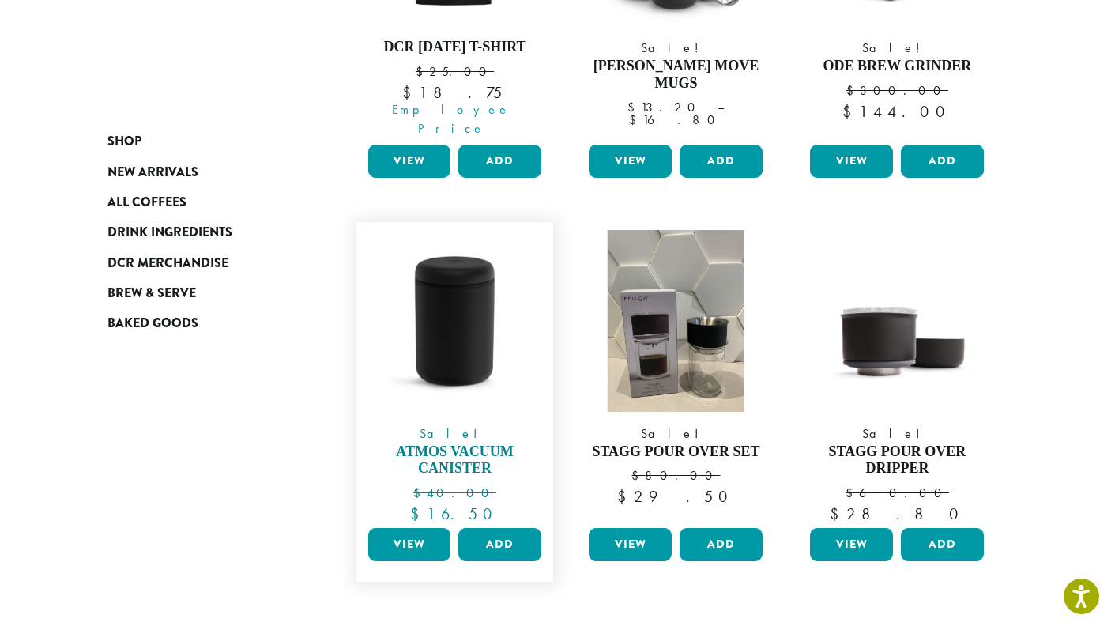
click at [477, 340] on img at bounding box center [455, 321] width 182 height 182
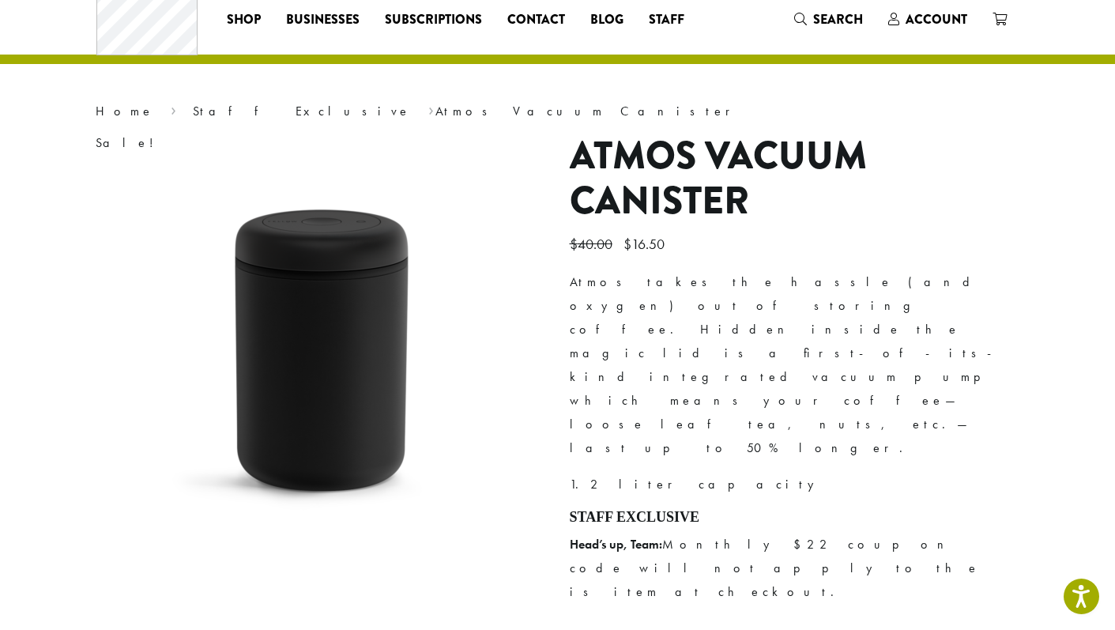
scroll to position [43, 0]
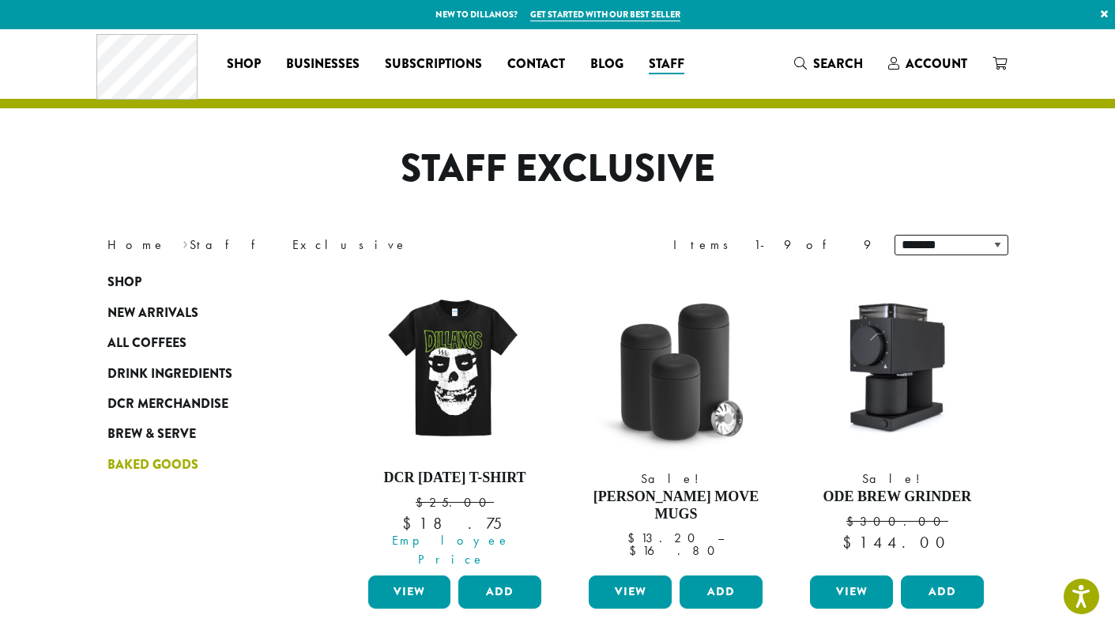
click at [160, 454] on link "Baked Goods" at bounding box center [202, 465] width 190 height 30
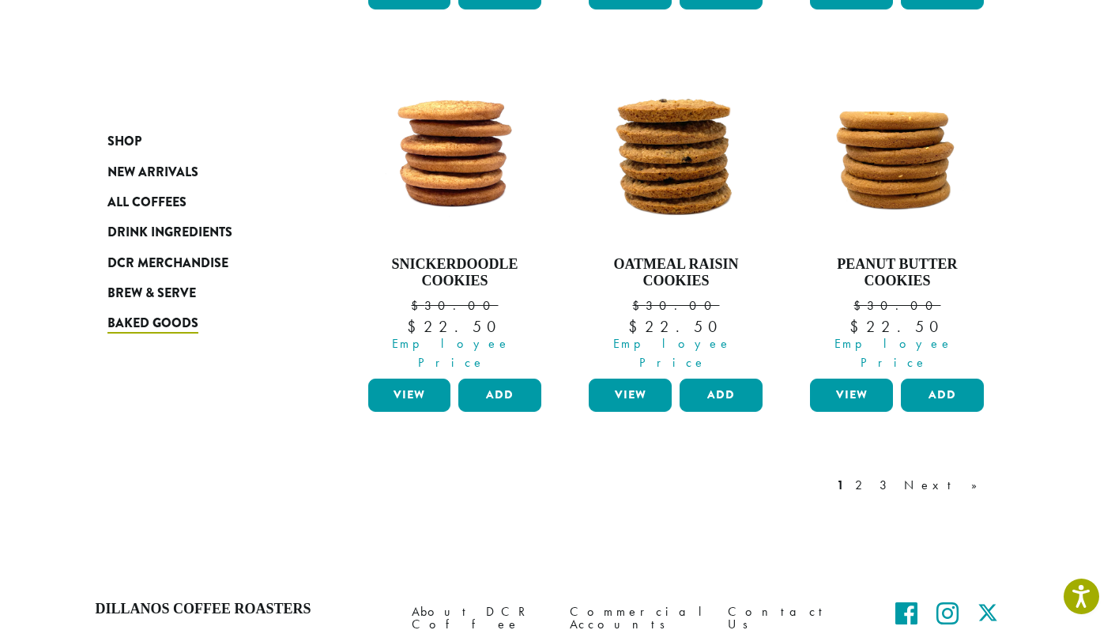
scroll to position [1494, 0]
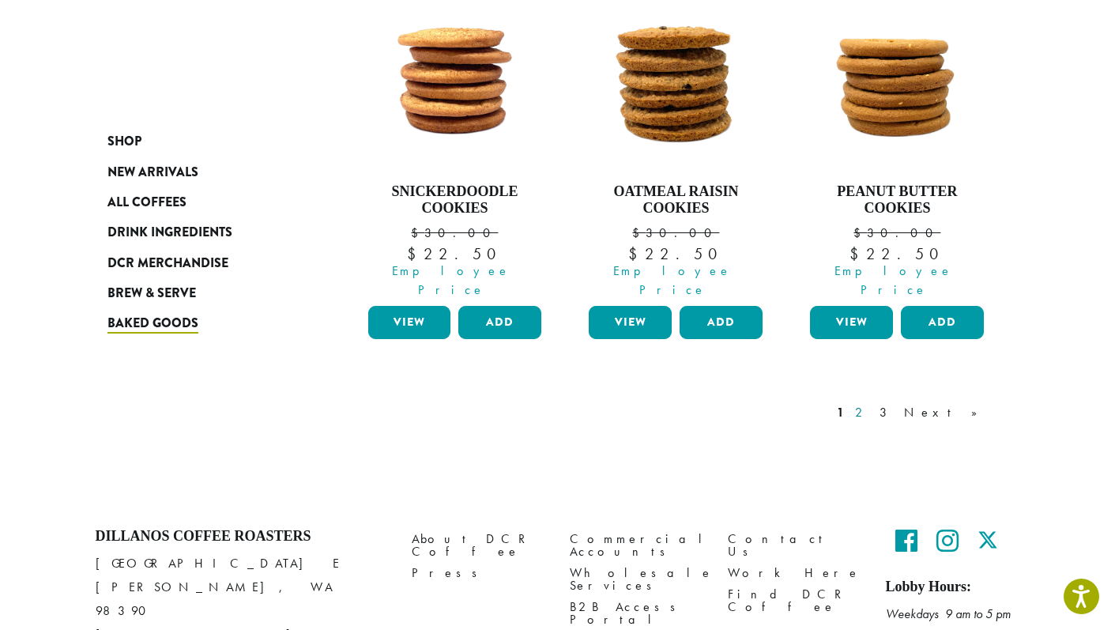
click at [872, 403] on link "2" at bounding box center [862, 412] width 20 height 19
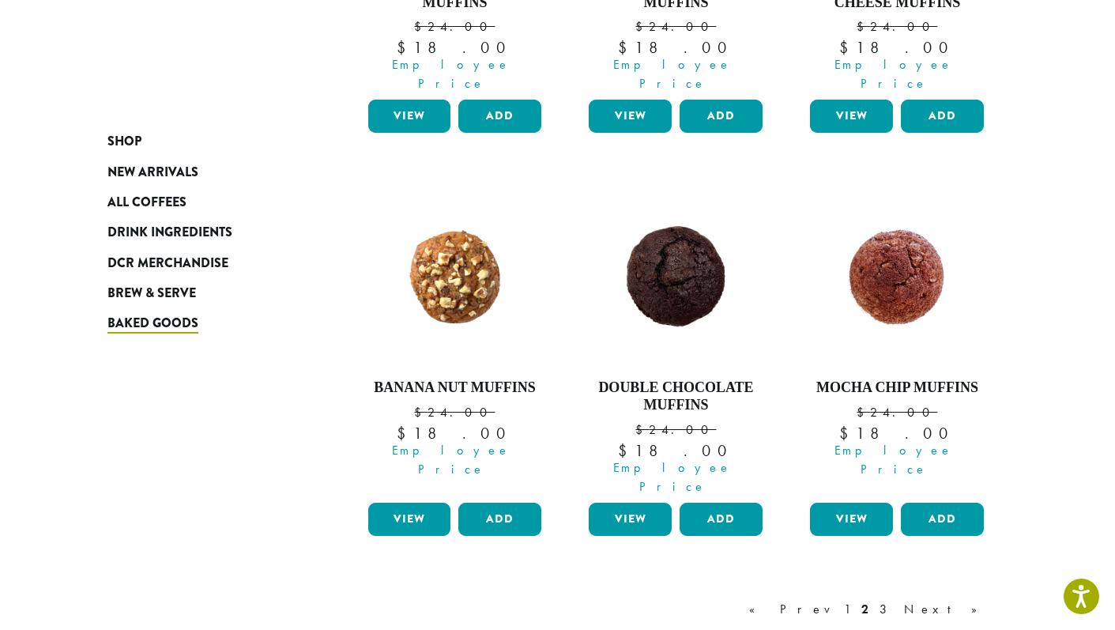
scroll to position [1317, 0]
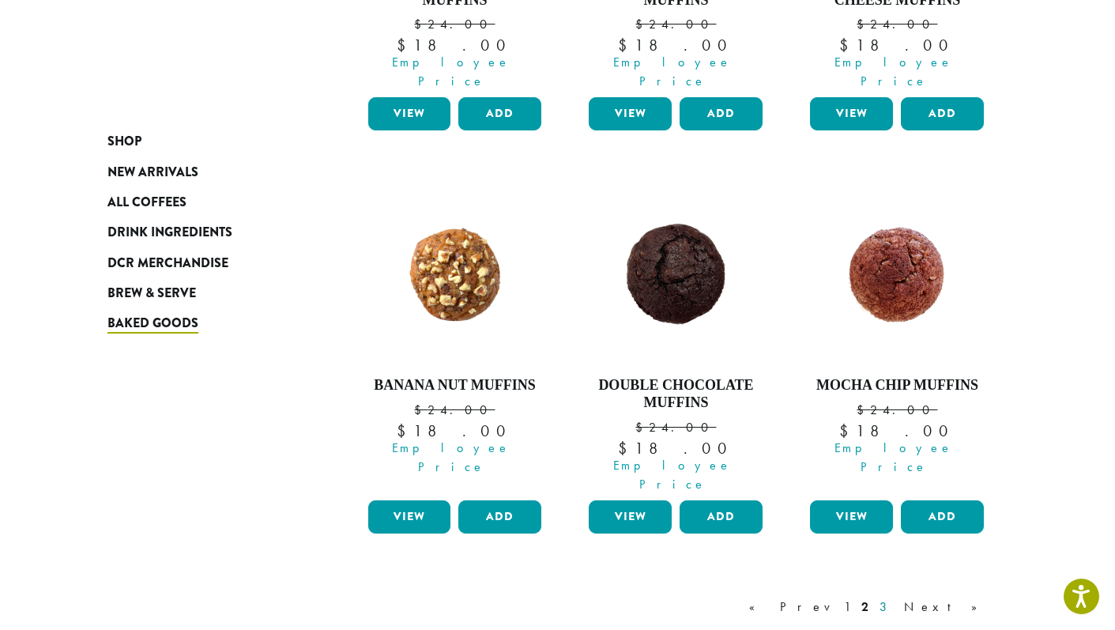
click at [896, 598] on link "3" at bounding box center [887, 607] width 20 height 19
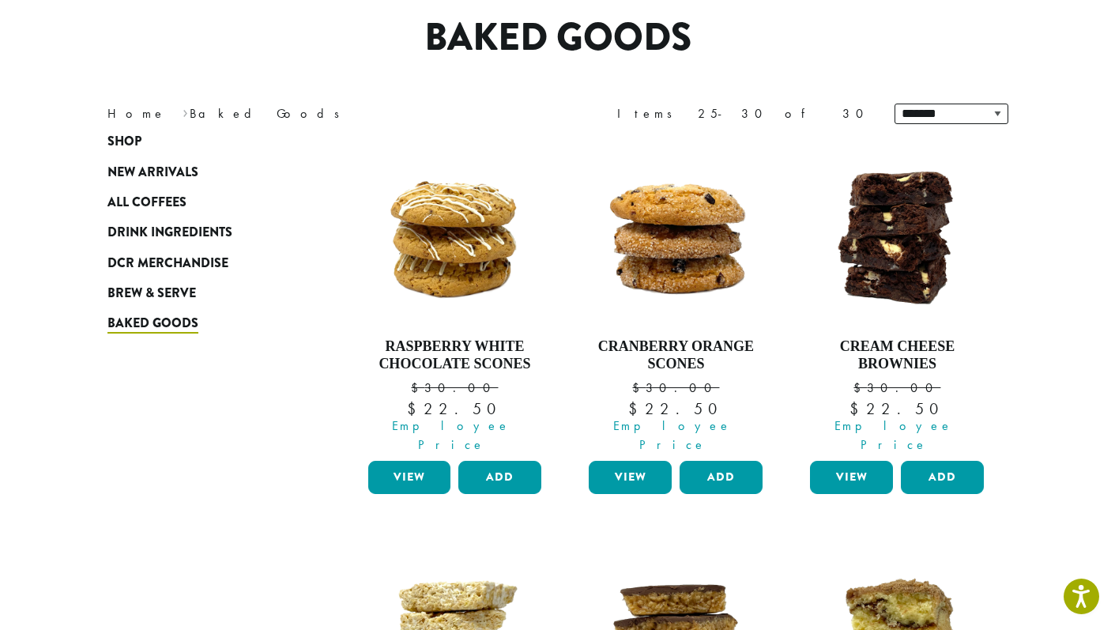
scroll to position [97, 0]
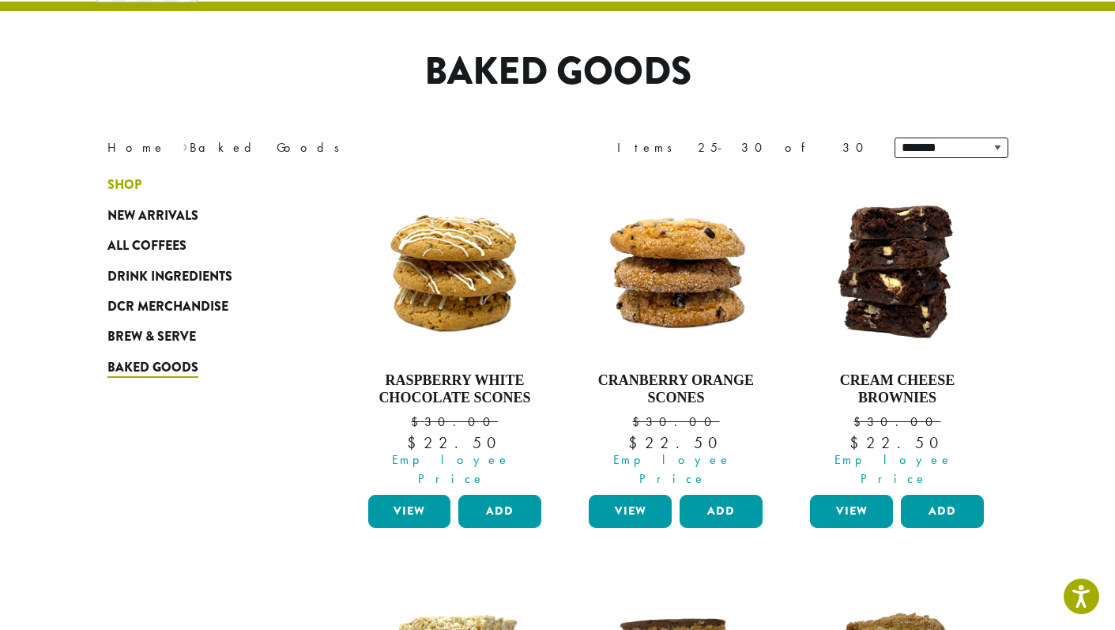
click at [141, 183] on link "Shop" at bounding box center [202, 185] width 190 height 30
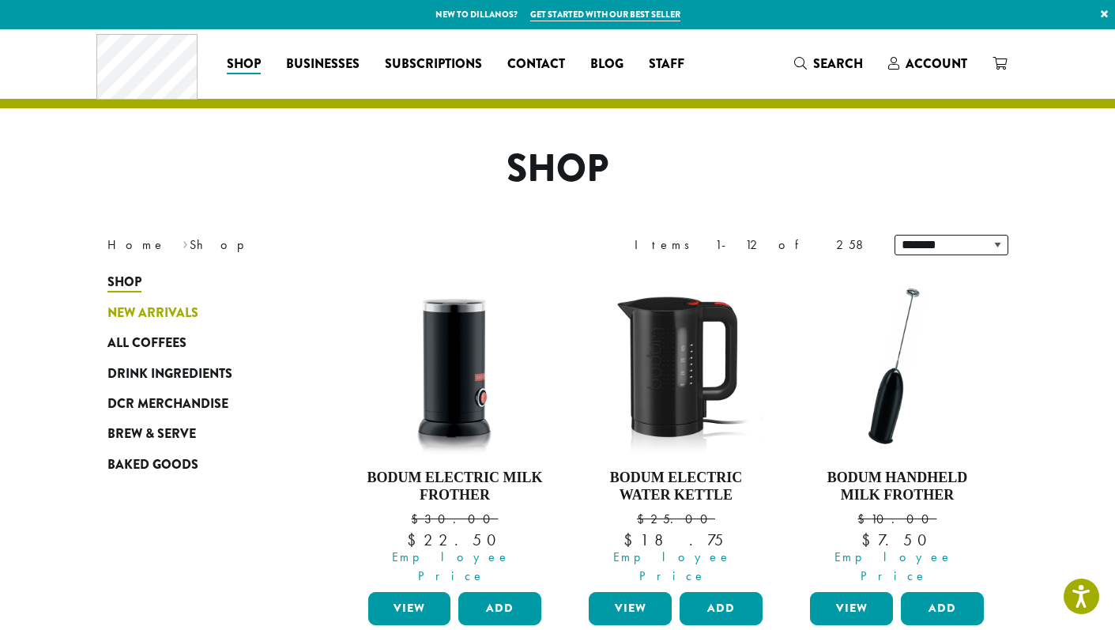
click at [194, 324] on link "New Arrivals" at bounding box center [202, 313] width 190 height 30
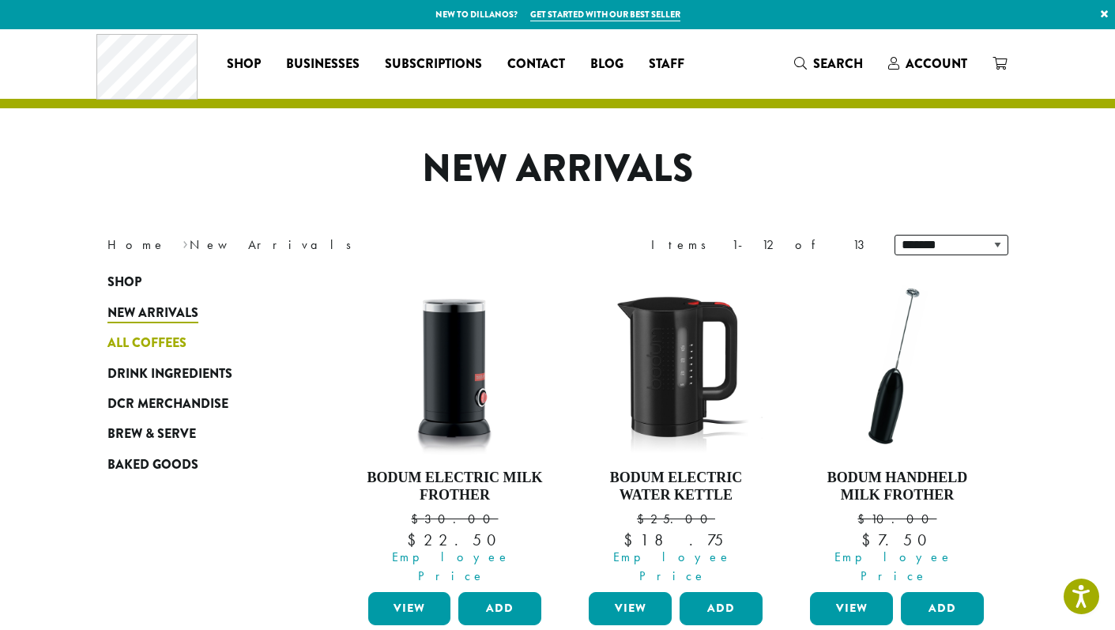
click at [179, 349] on span "All Coffees" at bounding box center [146, 344] width 79 height 20
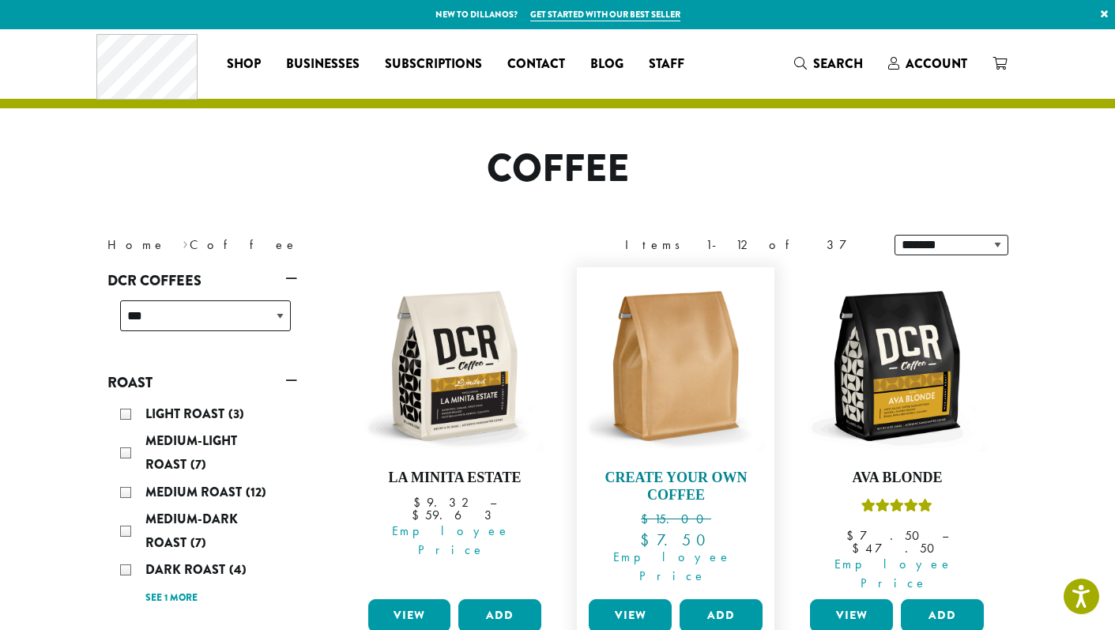
click at [675, 354] on img at bounding box center [676, 366] width 182 height 182
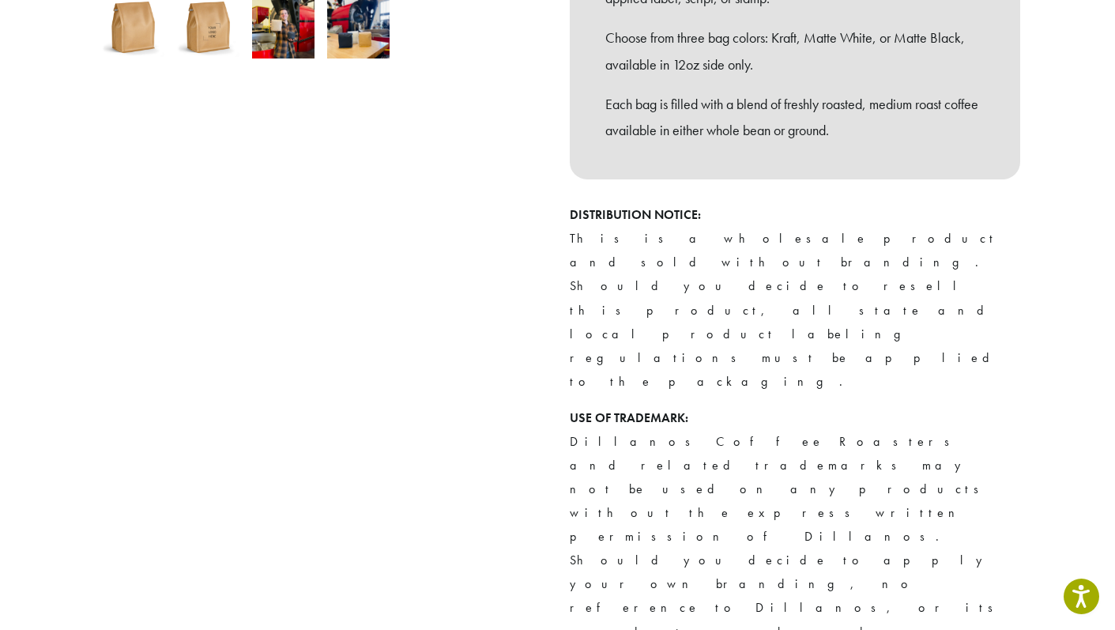
scroll to position [590, 0]
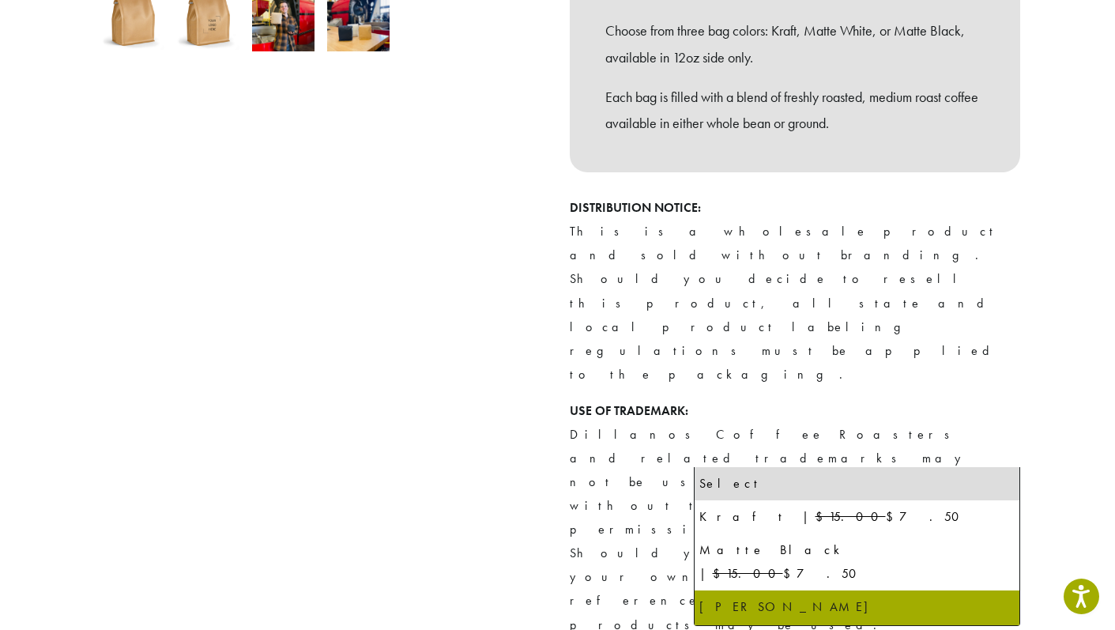
select select "**********"
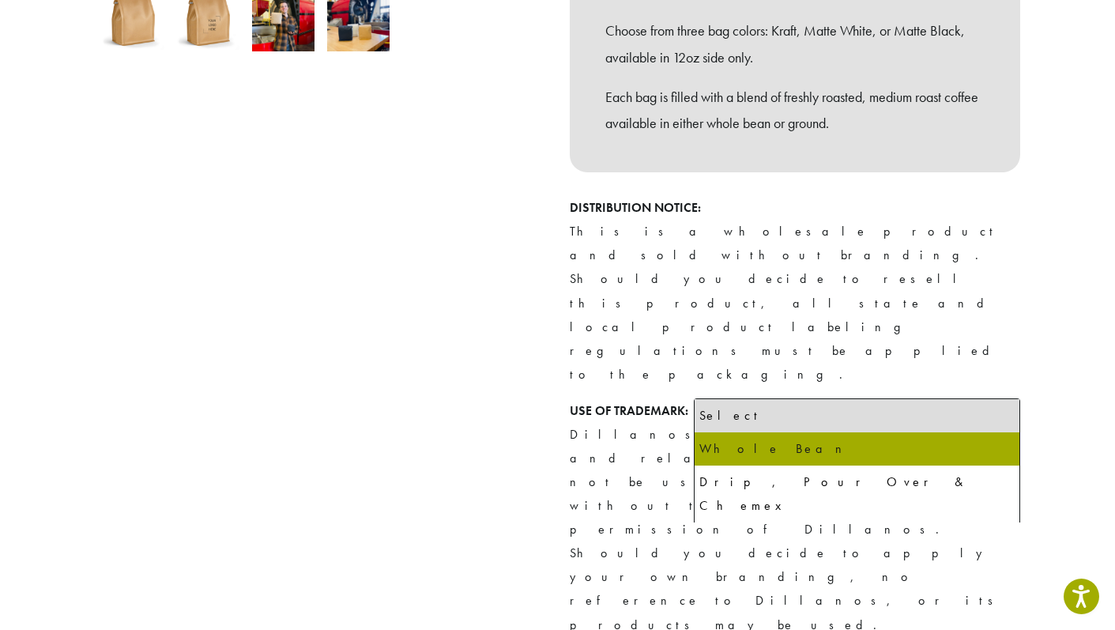
select select "**********"
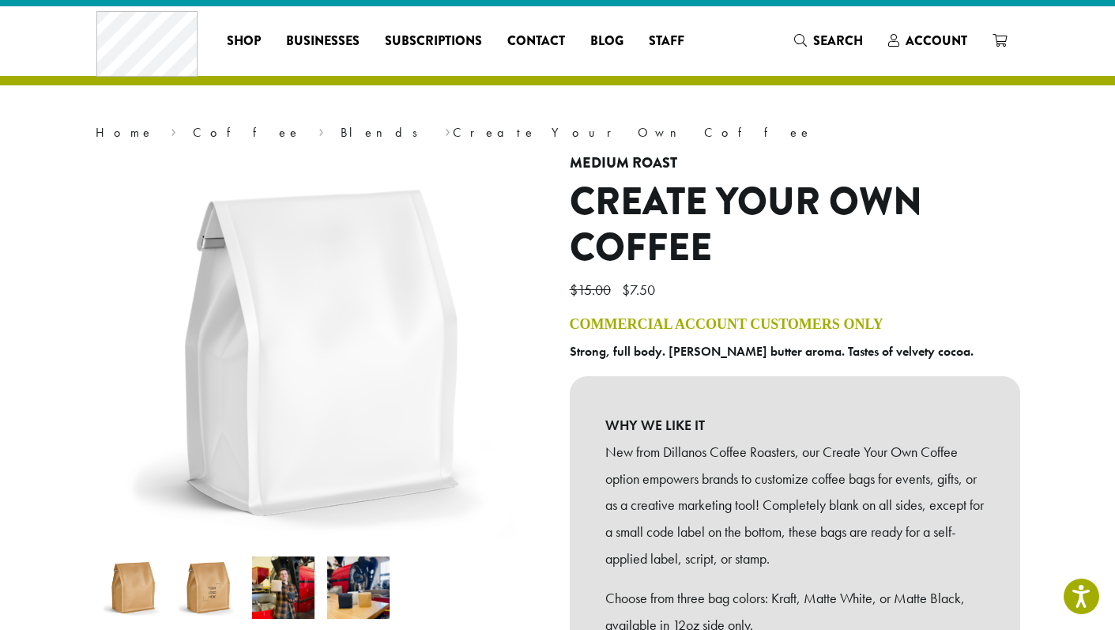
scroll to position [0, 0]
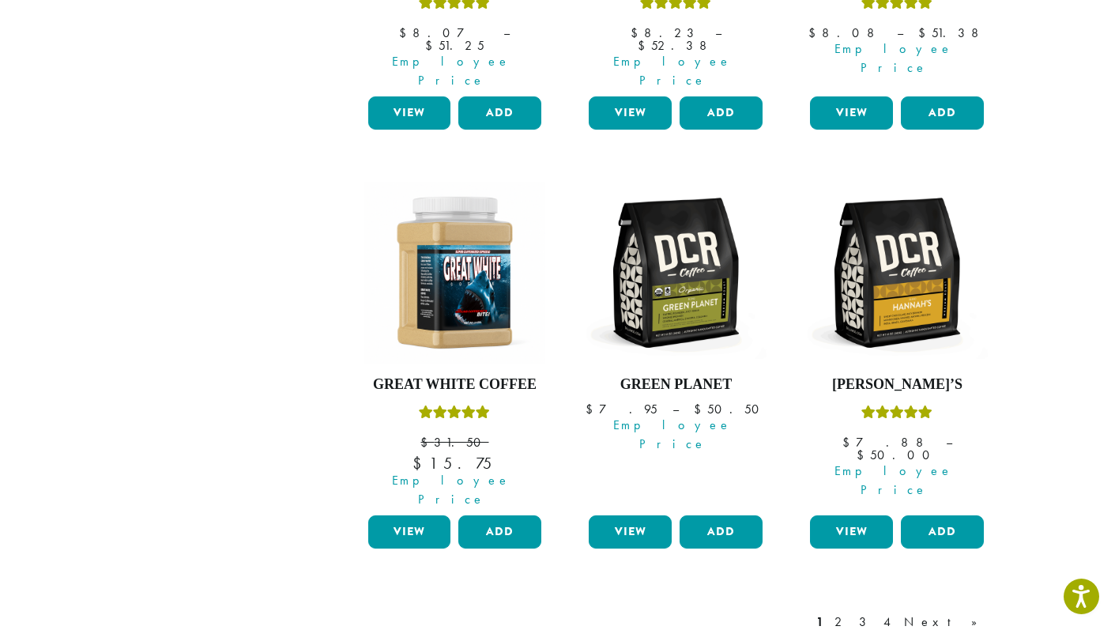
scroll to position [1362, 0]
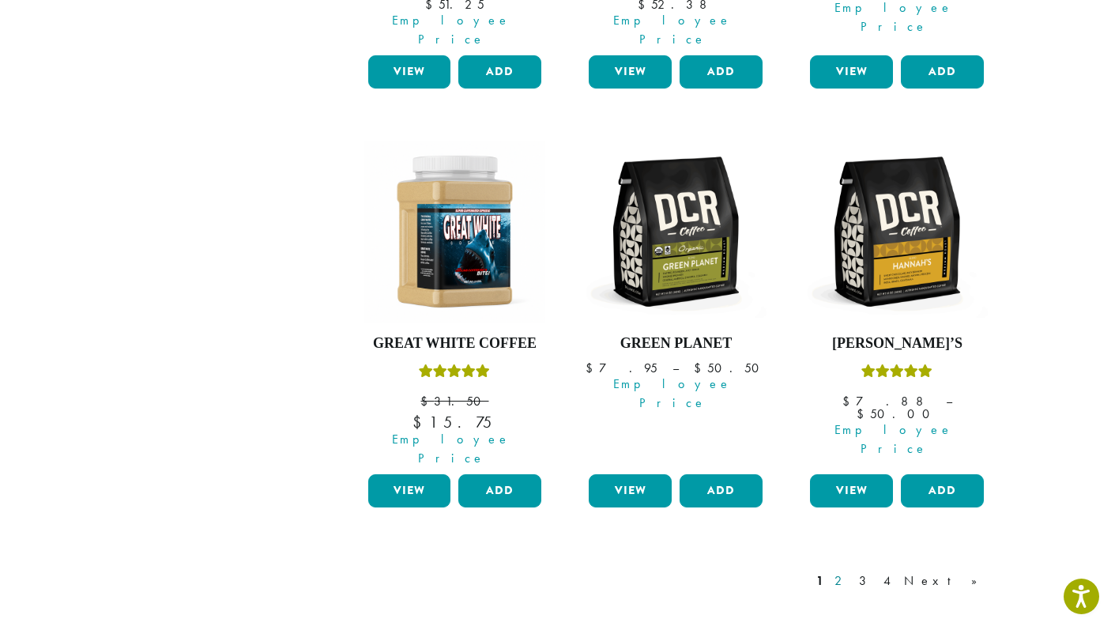
click at [851, 571] on link "2" at bounding box center [842, 580] width 20 height 19
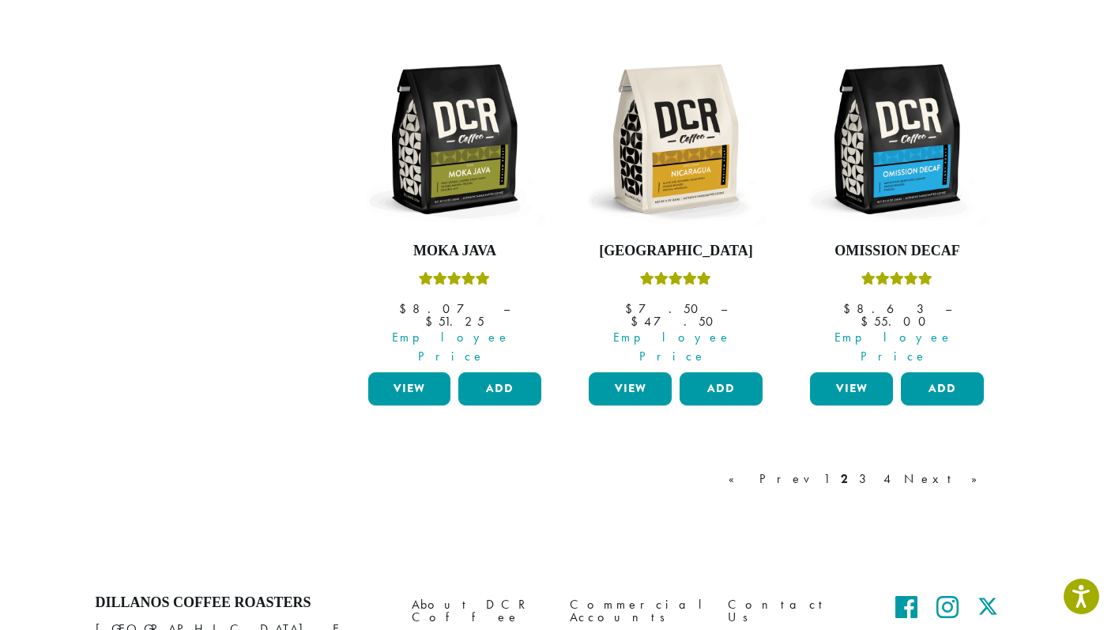
scroll to position [1455, 0]
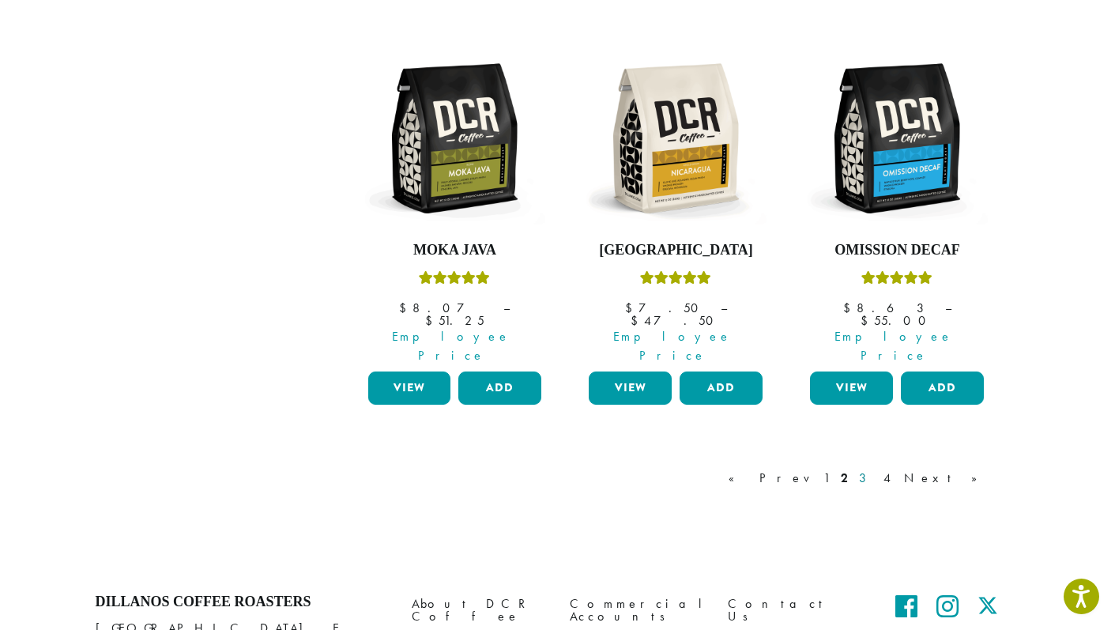
click at [876, 469] on link "3" at bounding box center [866, 478] width 20 height 19
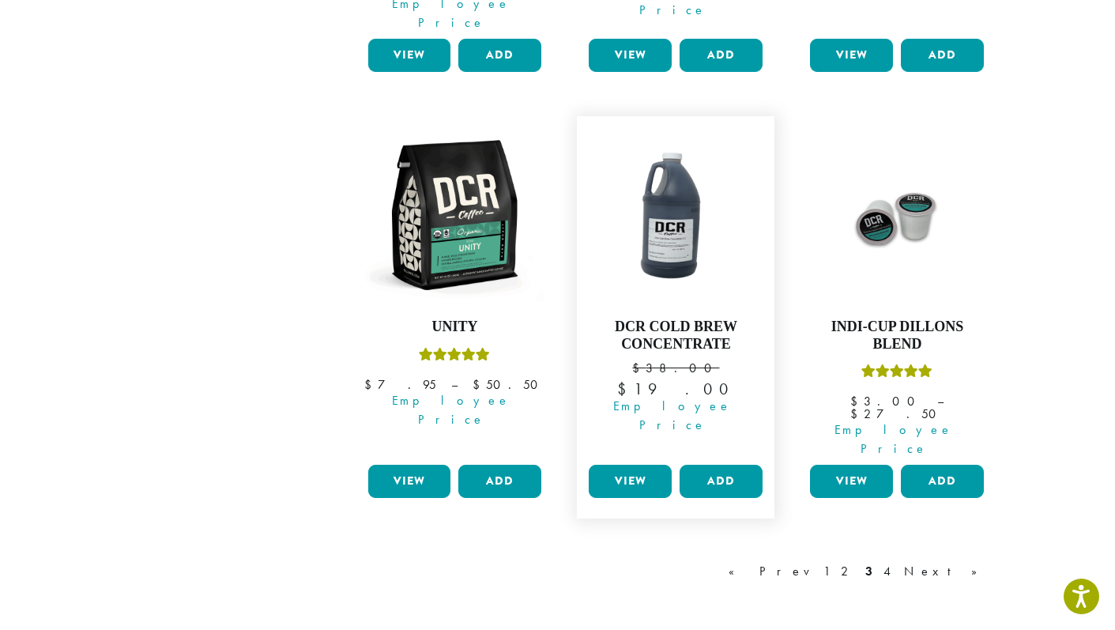
scroll to position [1385, 0]
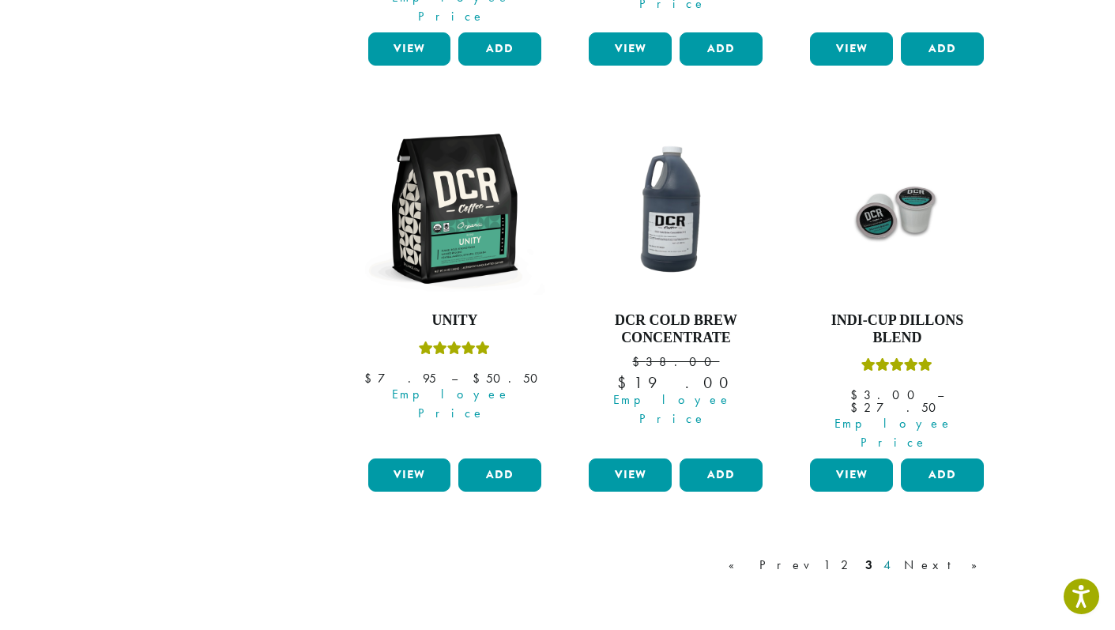
click at [896, 556] on link "4" at bounding box center [889, 565] width 16 height 19
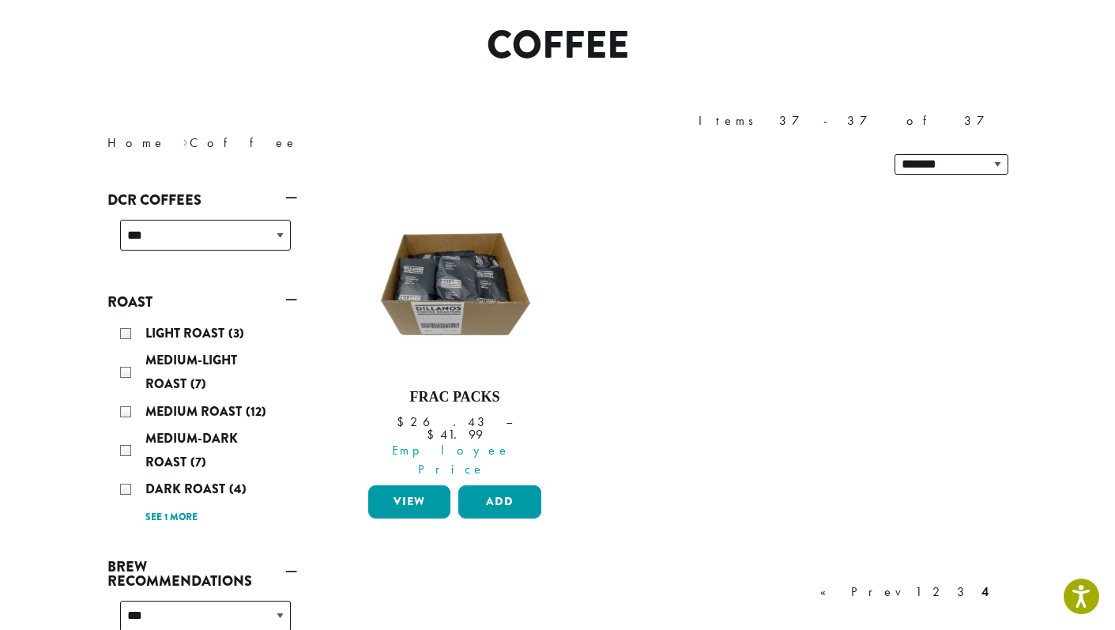
scroll to position [97, 0]
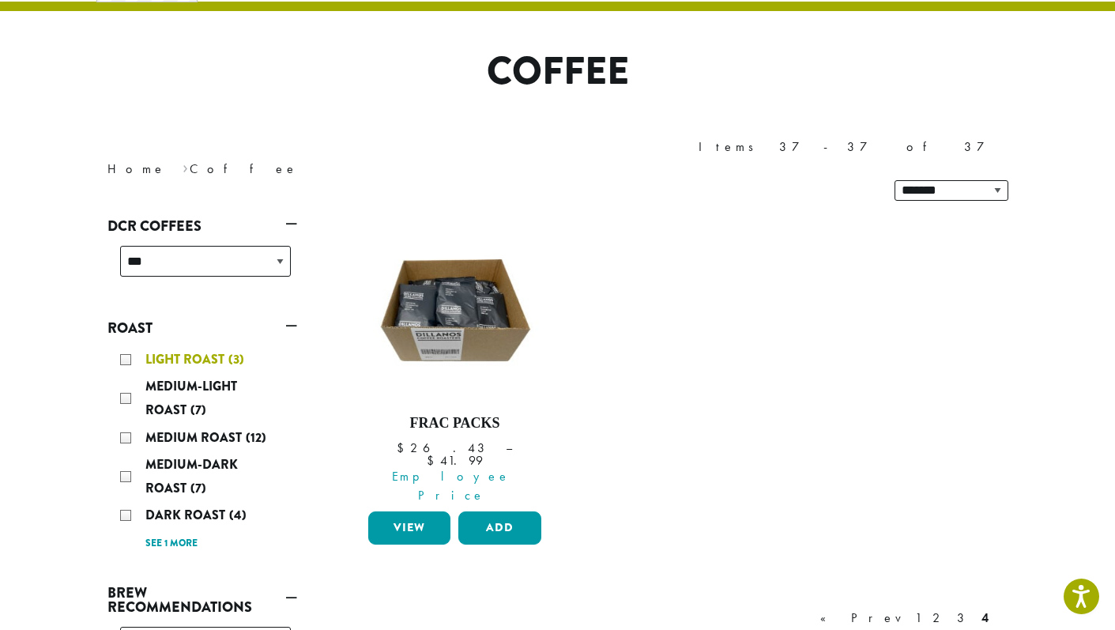
click at [201, 350] on span "Light Roast" at bounding box center [186, 359] width 83 height 18
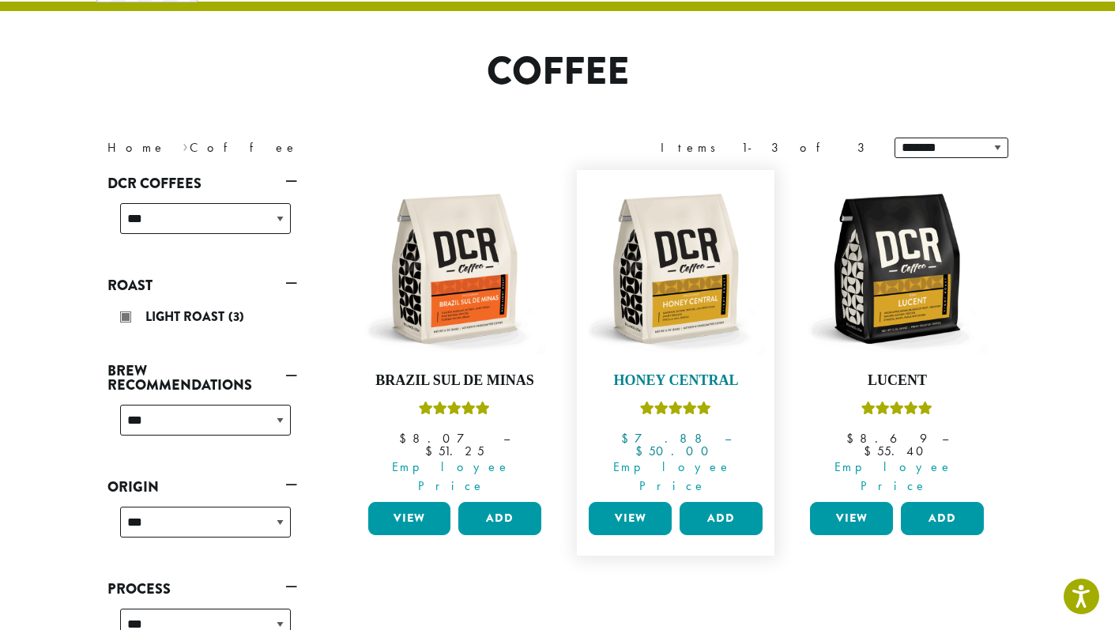
click at [717, 316] on img at bounding box center [676, 269] width 182 height 182
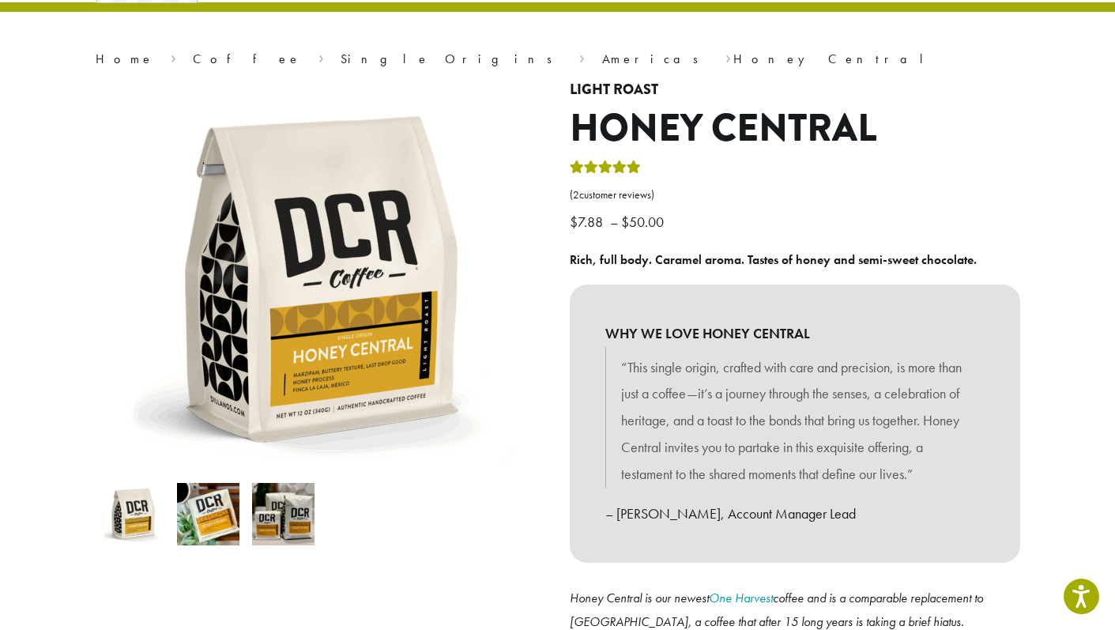
scroll to position [130, 0]
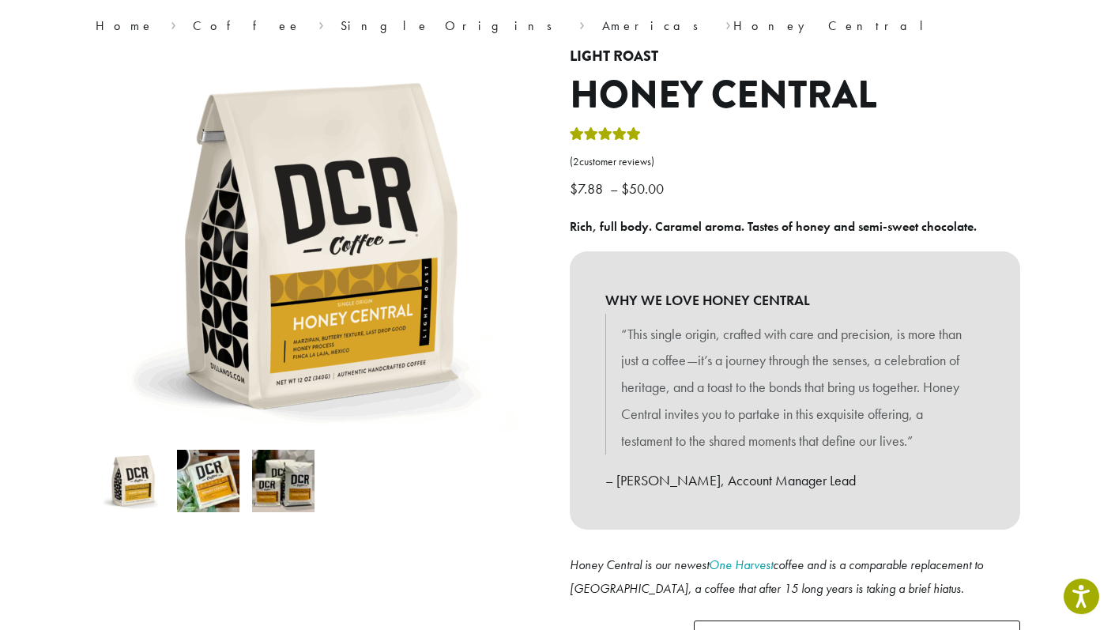
click at [271, 495] on img at bounding box center [283, 481] width 62 height 62
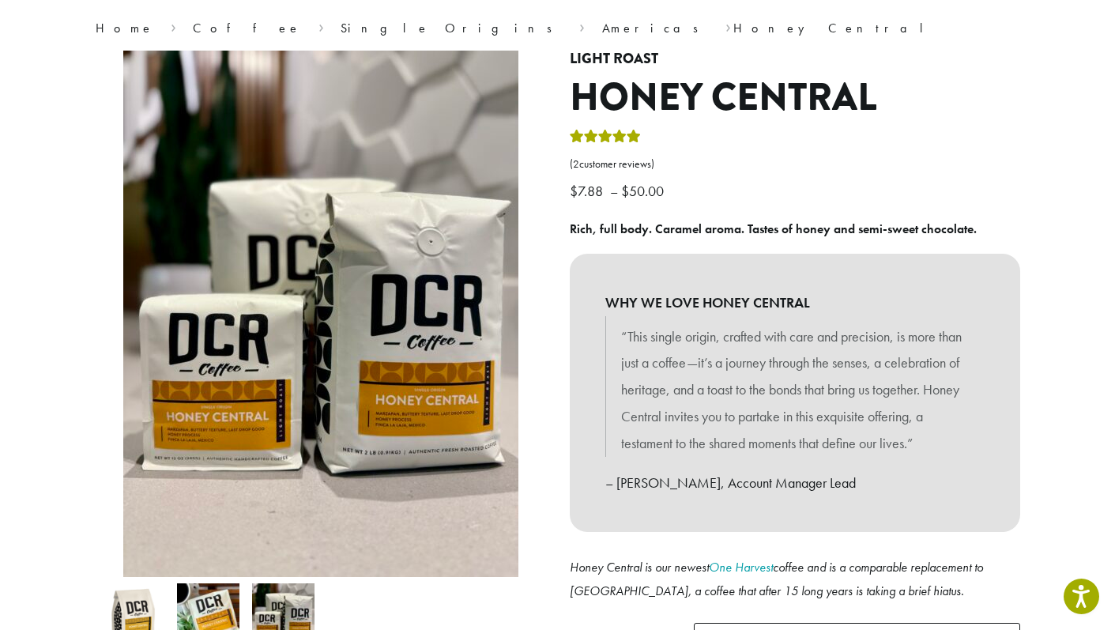
scroll to position [0, 0]
